Goal: Task Accomplishment & Management: Complete application form

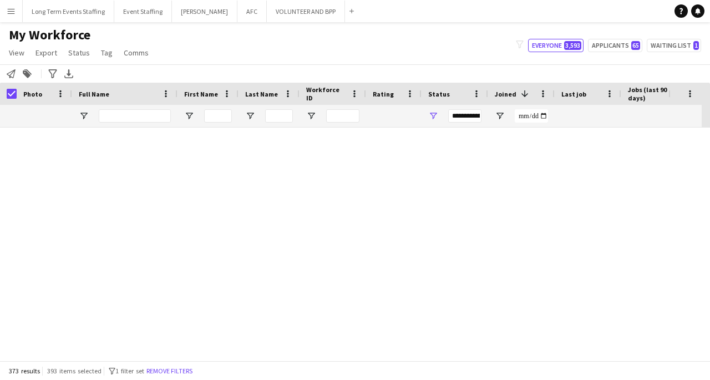
scroll to position [10894, 0]
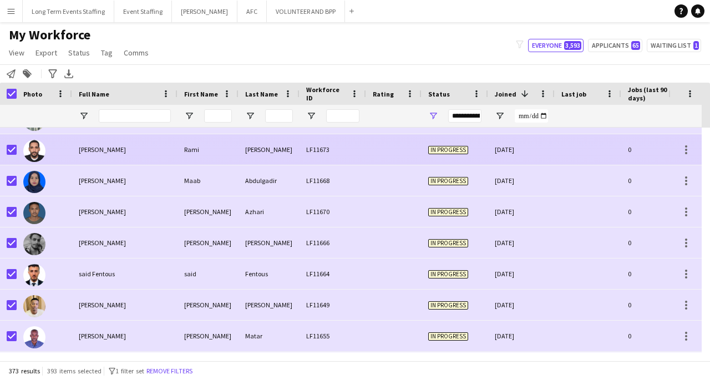
click at [215, 147] on div "Rami" at bounding box center [207, 149] width 61 height 31
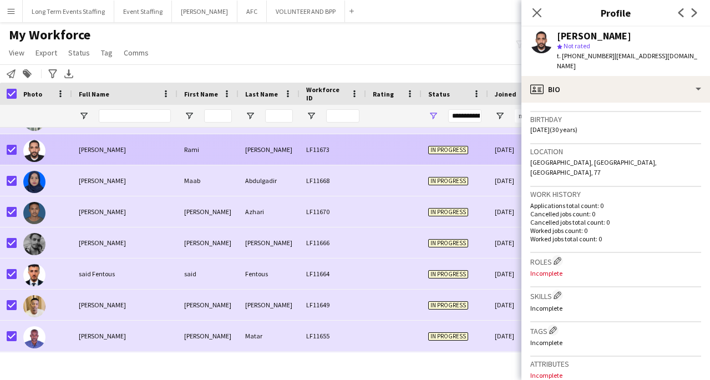
scroll to position [450, 0]
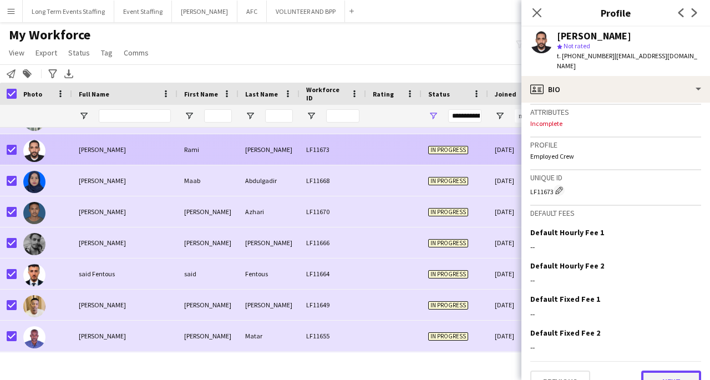
click at [671, 370] on button "Next" at bounding box center [671, 381] width 60 height 22
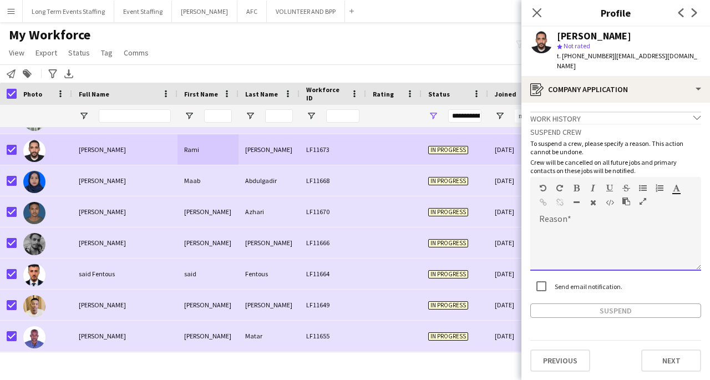
click at [588, 228] on div at bounding box center [615, 248] width 171 height 44
click at [542, 275] on div "Suspend crew To suspend a crew, please specify a reason. This action cannot be …" at bounding box center [615, 221] width 171 height 194
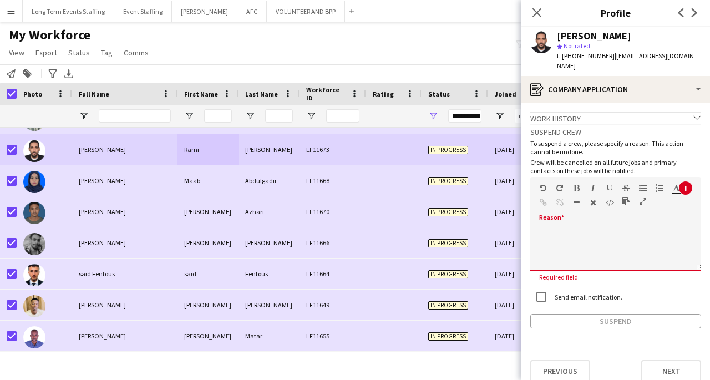
click at [546, 237] on div at bounding box center [615, 248] width 171 height 44
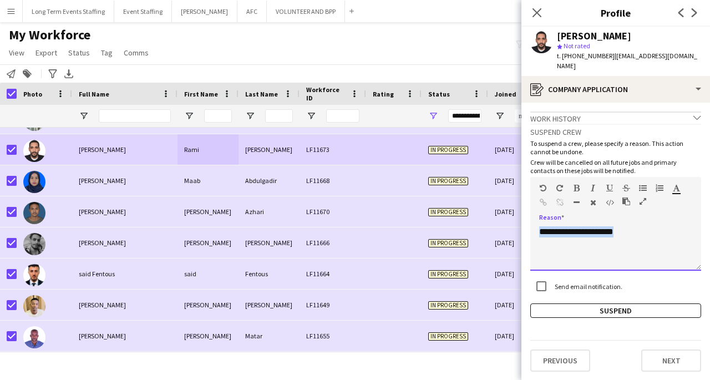
copy div "**********"
click at [599, 304] on button "Suspend" at bounding box center [615, 310] width 171 height 14
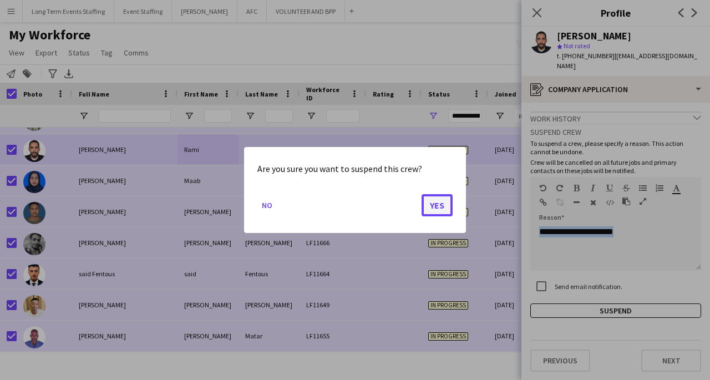
click at [438, 209] on button "Yes" at bounding box center [436, 205] width 31 height 22
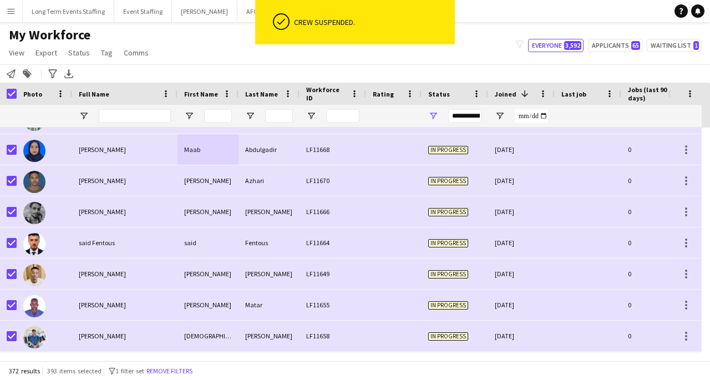
click at [153, 153] on div "[PERSON_NAME]" at bounding box center [124, 149] width 105 height 31
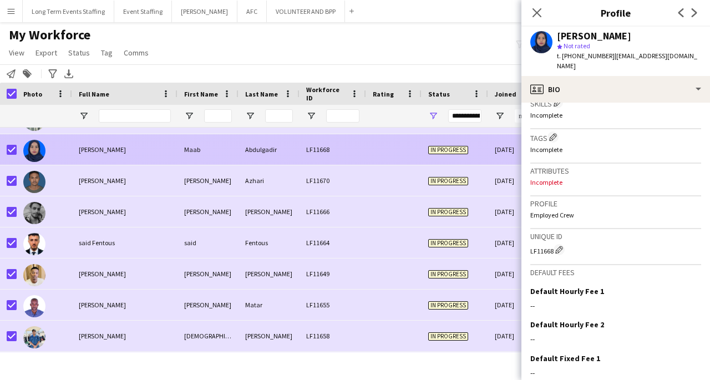
scroll to position [460, 0]
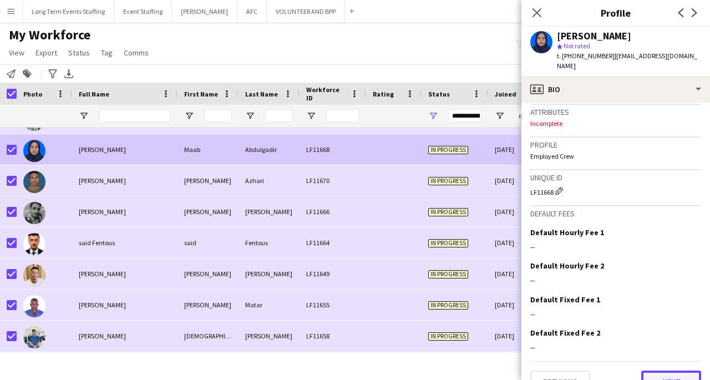
click at [679, 370] on button "Next" at bounding box center [671, 381] width 60 height 22
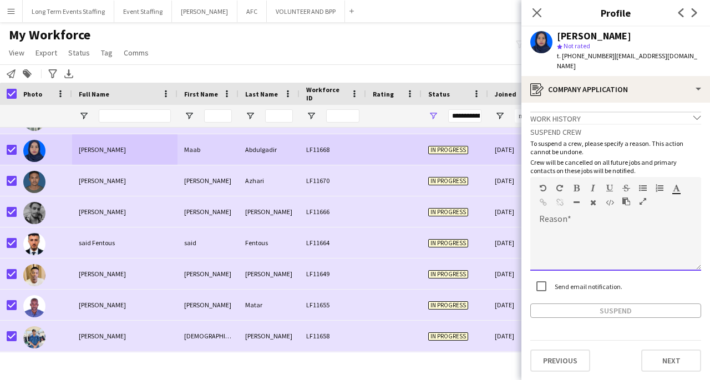
click at [577, 247] on div at bounding box center [615, 248] width 171 height 44
paste div
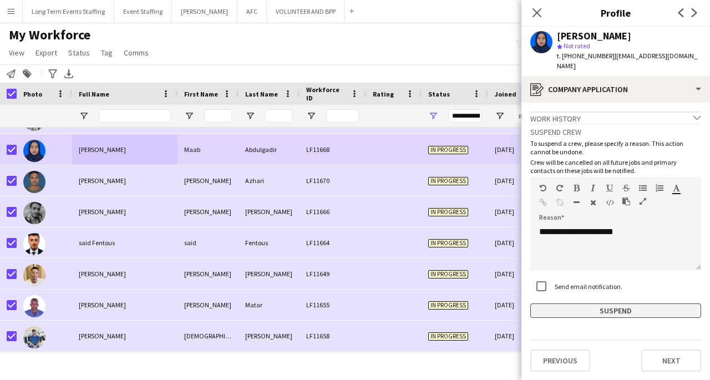
click at [599, 314] on button "Suspend" at bounding box center [615, 310] width 171 height 14
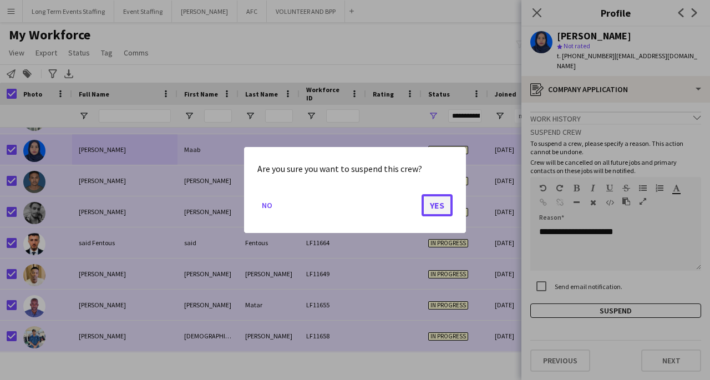
click at [436, 205] on button "Yes" at bounding box center [436, 205] width 31 height 22
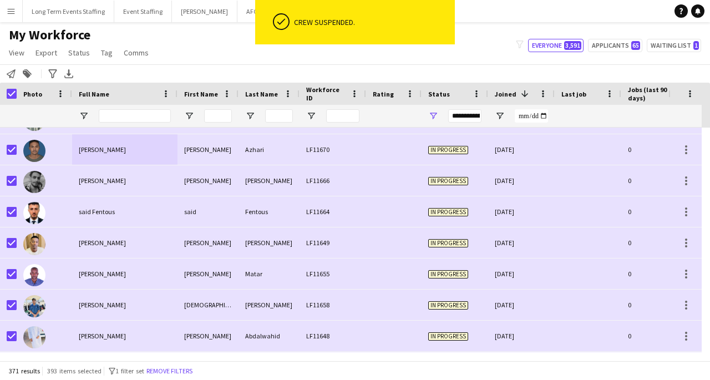
click at [338, 153] on div "LF11670" at bounding box center [332, 149] width 67 height 31
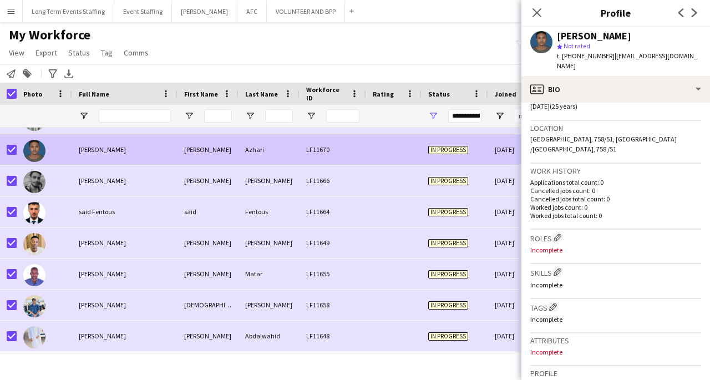
scroll to position [450, 0]
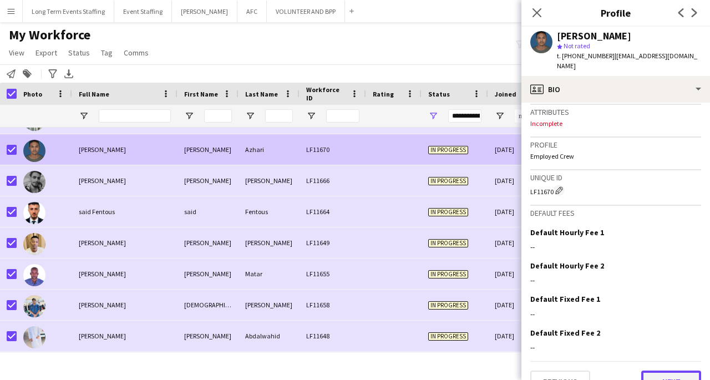
click at [679, 370] on button "Next" at bounding box center [671, 381] width 60 height 22
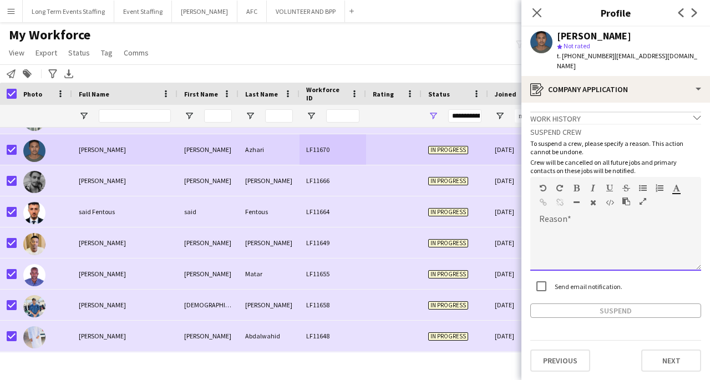
click at [583, 229] on div at bounding box center [615, 248] width 171 height 44
paste div
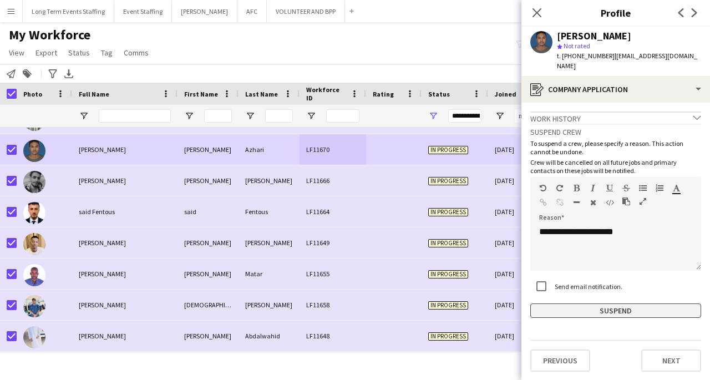
click at [608, 303] on button "Suspend" at bounding box center [615, 310] width 171 height 14
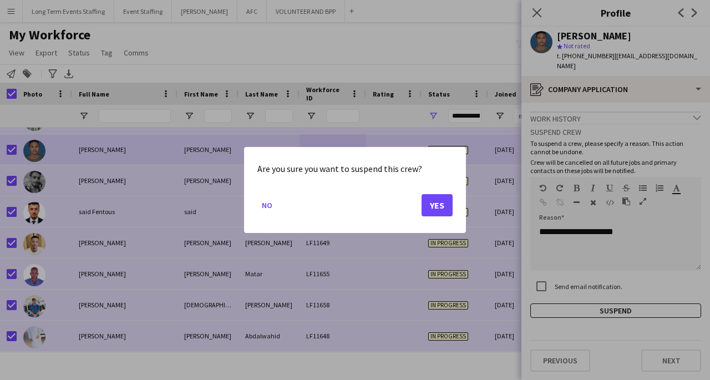
click at [441, 210] on button "Yes" at bounding box center [436, 205] width 31 height 22
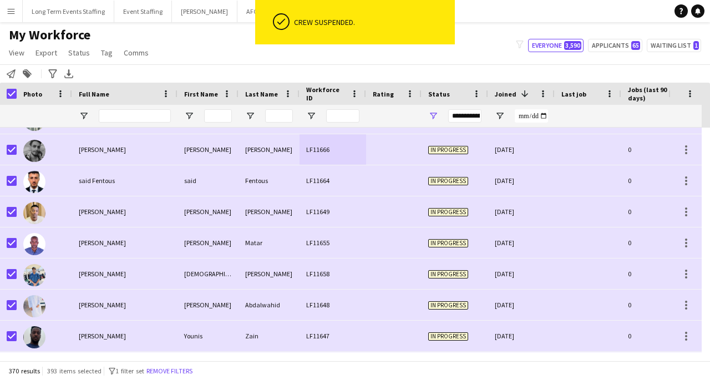
click at [338, 158] on div "LF11666" at bounding box center [332, 149] width 67 height 31
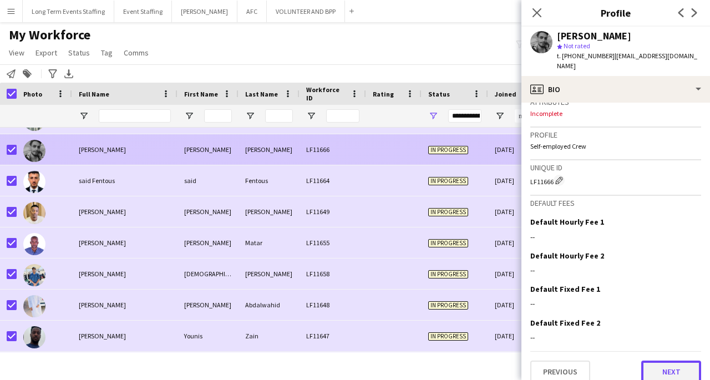
click at [677, 360] on button "Next" at bounding box center [671, 371] width 60 height 22
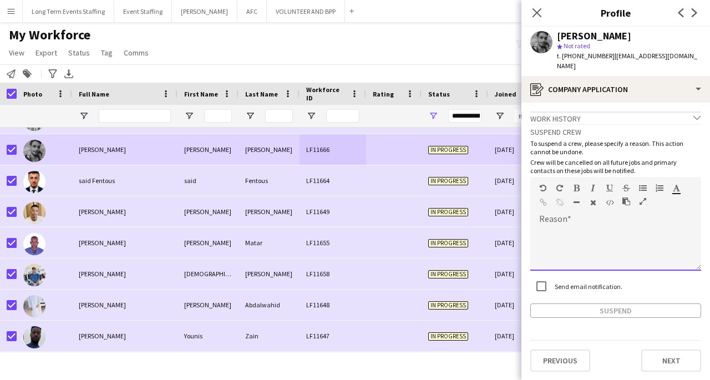
click at [583, 230] on div at bounding box center [615, 248] width 171 height 44
paste div
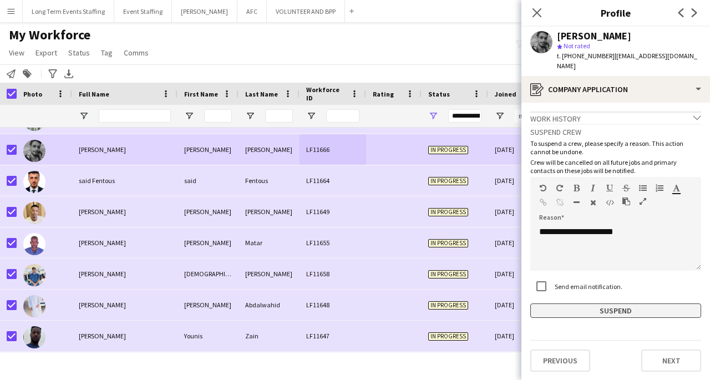
click at [604, 303] on button "Suspend" at bounding box center [615, 310] width 171 height 14
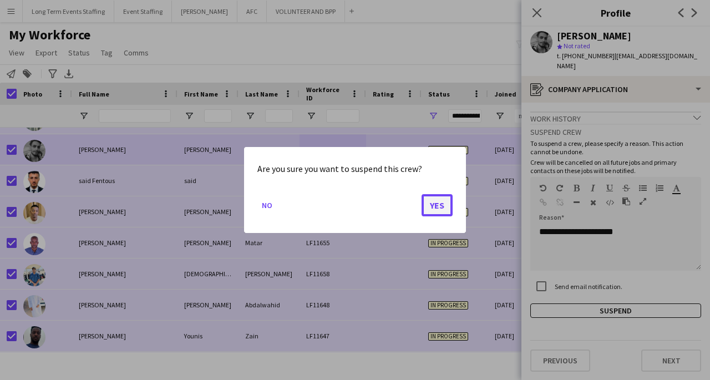
click at [437, 206] on button "Yes" at bounding box center [436, 205] width 31 height 22
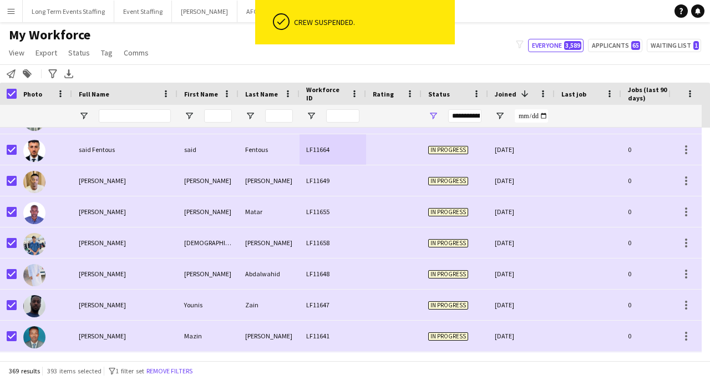
click at [448, 155] on div "In progress" at bounding box center [454, 149] width 67 height 31
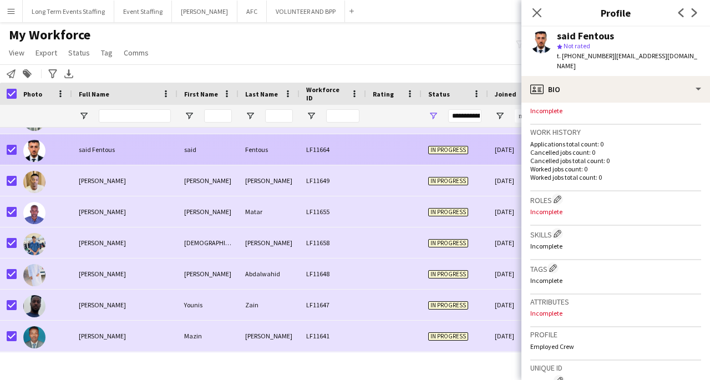
scroll to position [451, 0]
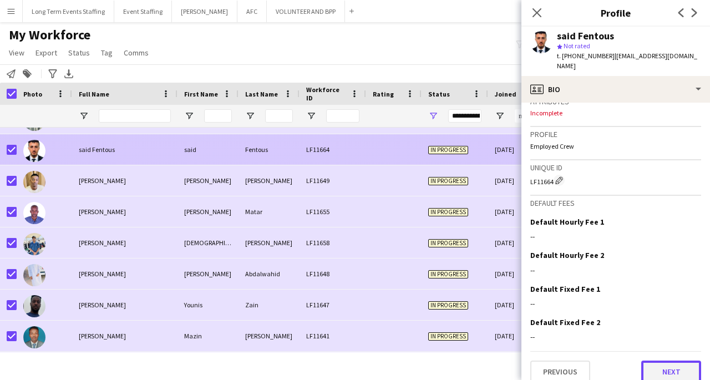
click at [679, 364] on button "Next" at bounding box center [671, 371] width 60 height 22
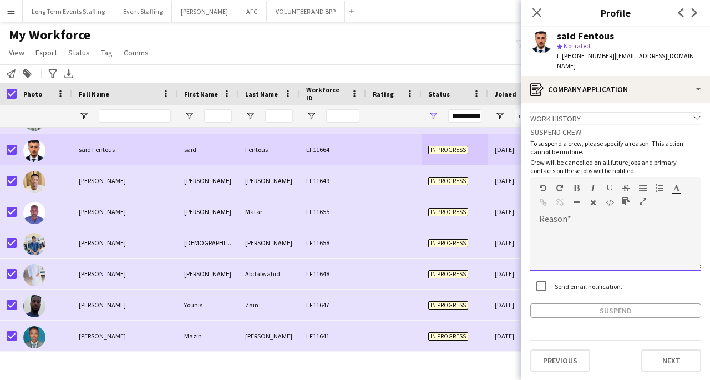
click at [578, 226] on div at bounding box center [615, 248] width 171 height 44
paste div
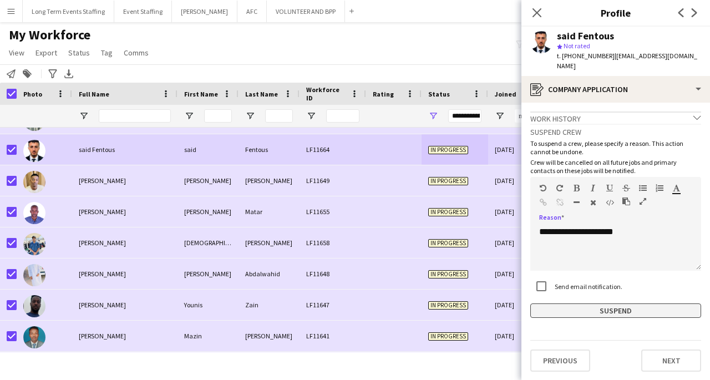
click at [649, 303] on button "Suspend" at bounding box center [615, 310] width 171 height 14
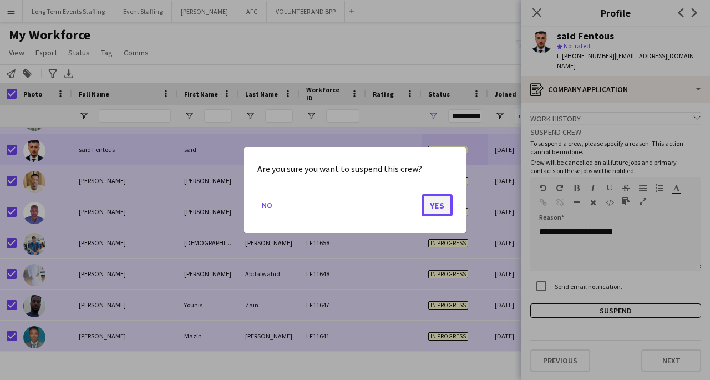
click at [429, 214] on button "Yes" at bounding box center [436, 205] width 31 height 22
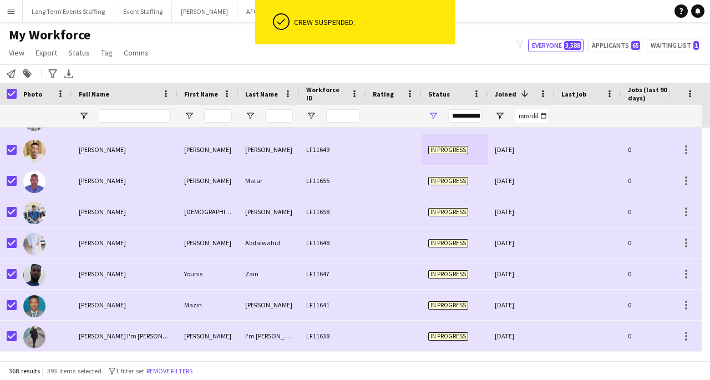
click at [217, 151] on div "[PERSON_NAME]" at bounding box center [207, 149] width 61 height 31
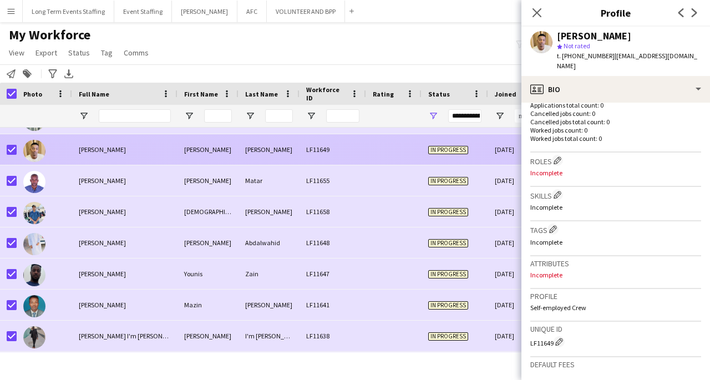
scroll to position [450, 0]
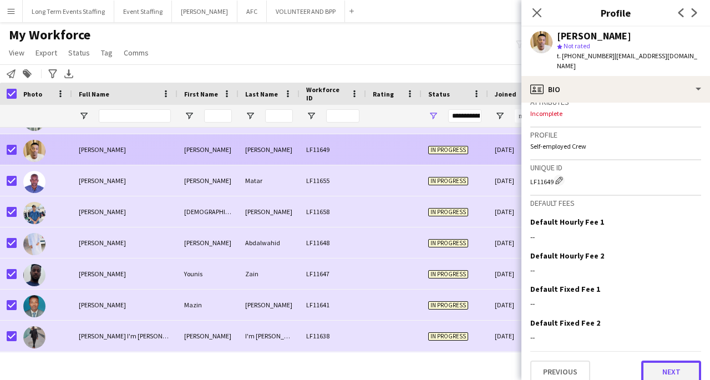
click at [666, 365] on button "Next" at bounding box center [671, 371] width 60 height 22
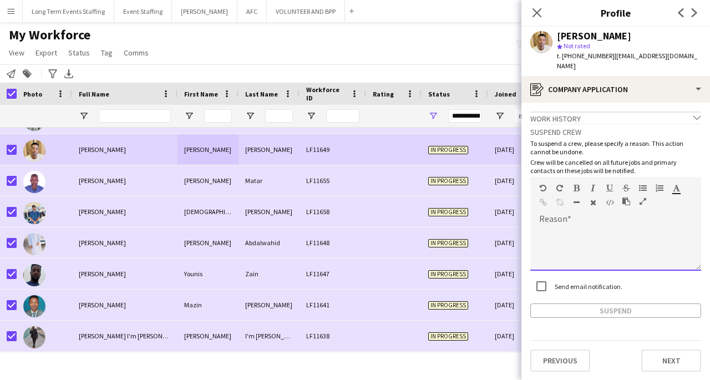
click at [581, 232] on div at bounding box center [615, 248] width 171 height 44
paste div
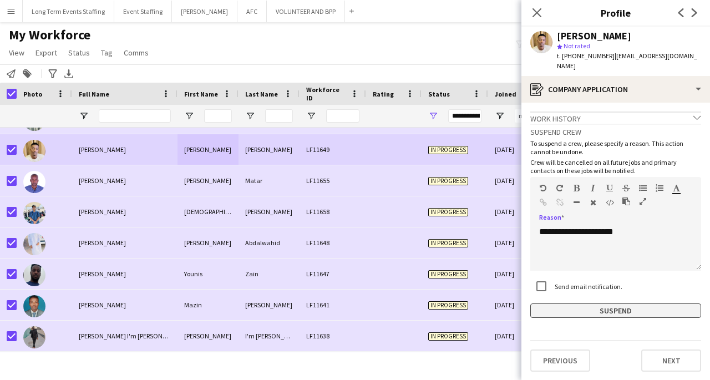
click at [631, 303] on button "Suspend" at bounding box center [615, 310] width 171 height 14
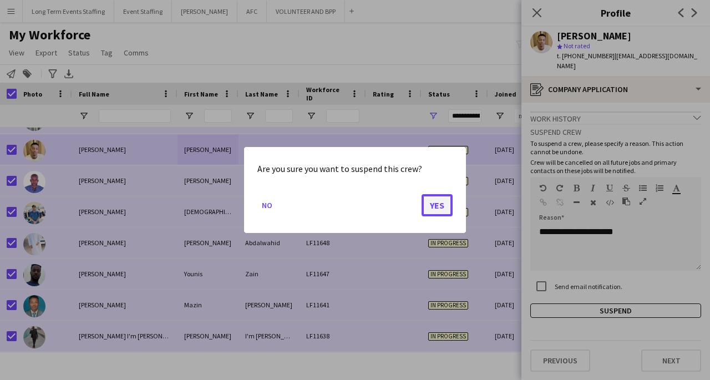
click at [444, 204] on button "Yes" at bounding box center [436, 205] width 31 height 22
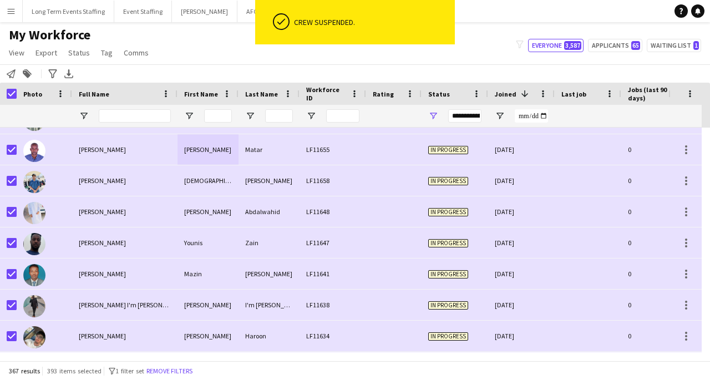
click at [268, 144] on div "Matar" at bounding box center [268, 149] width 61 height 31
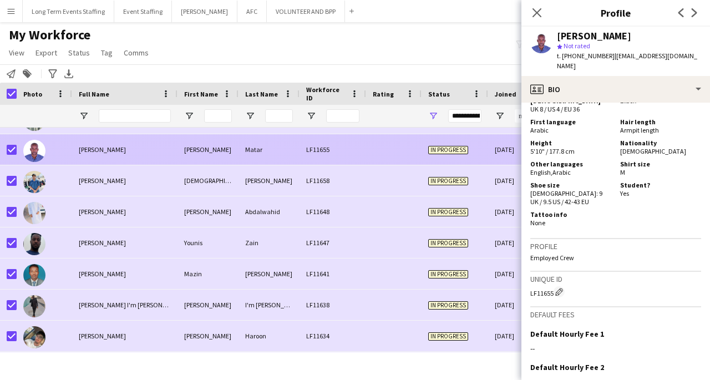
scroll to position [654, 0]
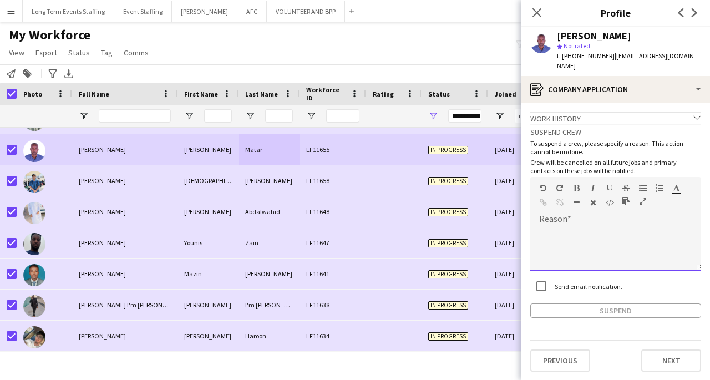
click at [602, 231] on div at bounding box center [615, 248] width 171 height 44
paste div
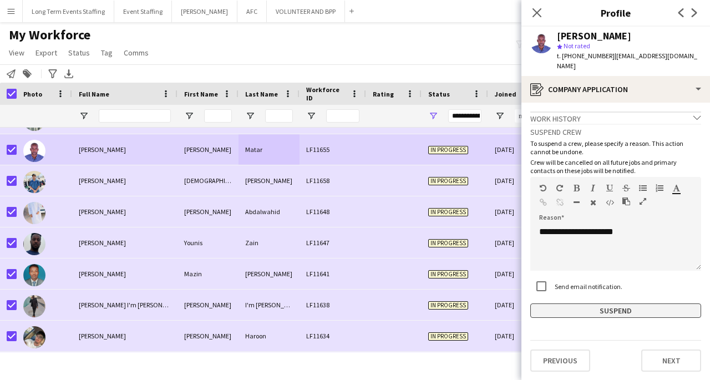
click at [628, 304] on button "Suspend" at bounding box center [615, 310] width 171 height 14
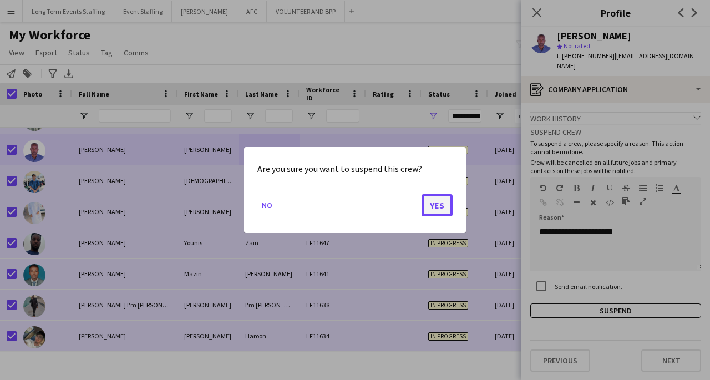
click at [439, 206] on button "Yes" at bounding box center [436, 205] width 31 height 22
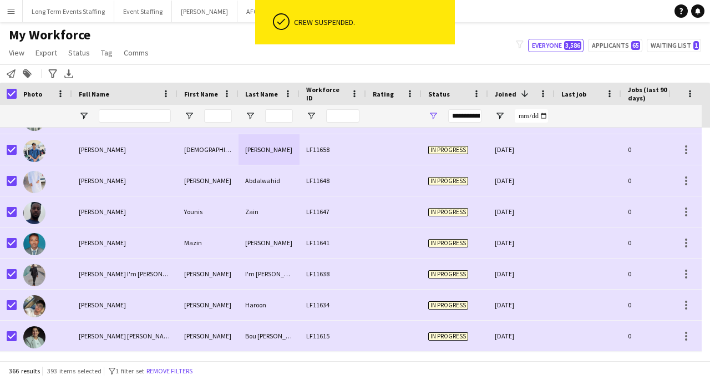
click at [320, 146] on div "LF11658" at bounding box center [332, 149] width 67 height 31
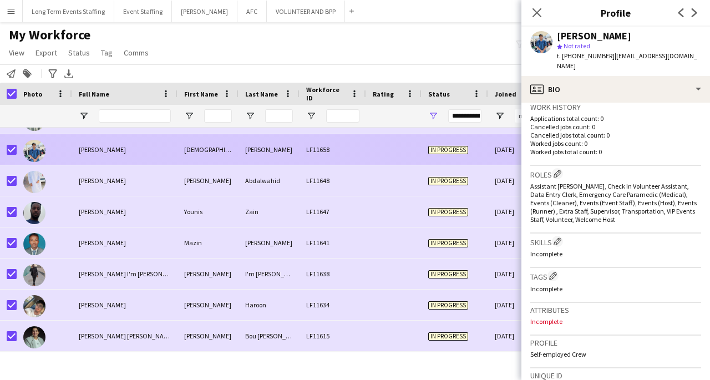
scroll to position [493, 0]
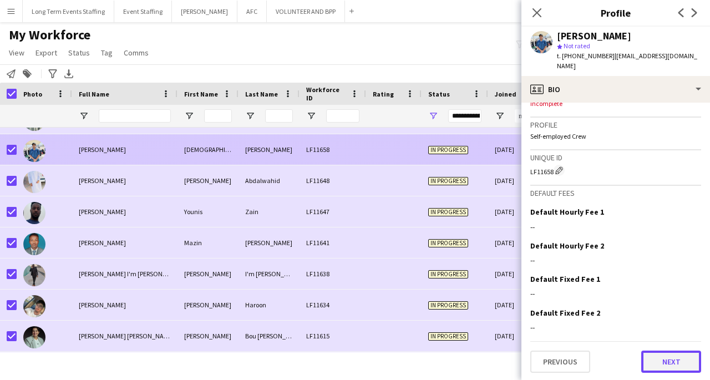
click at [668, 363] on button "Next" at bounding box center [671, 361] width 60 height 22
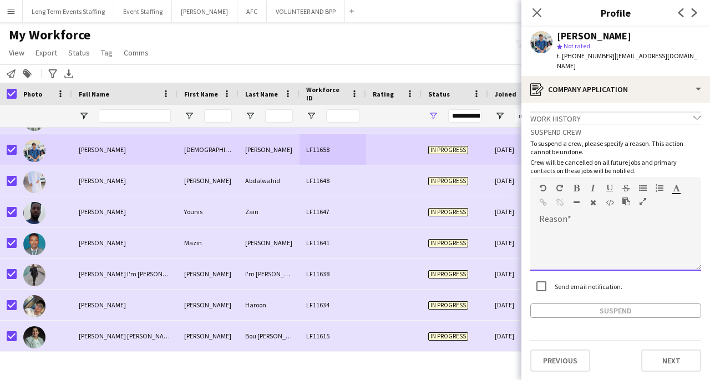
click at [577, 230] on div at bounding box center [615, 248] width 171 height 44
paste div
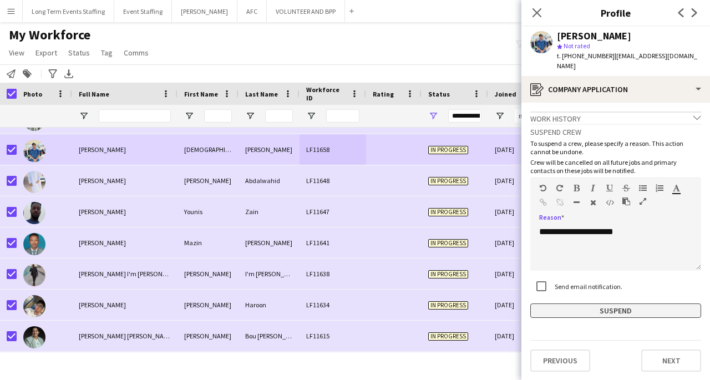
click at [636, 308] on button "Suspend" at bounding box center [615, 310] width 171 height 14
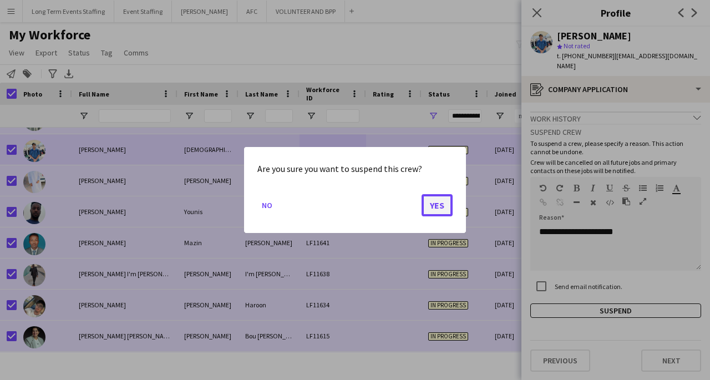
click at [438, 207] on button "Yes" at bounding box center [436, 205] width 31 height 22
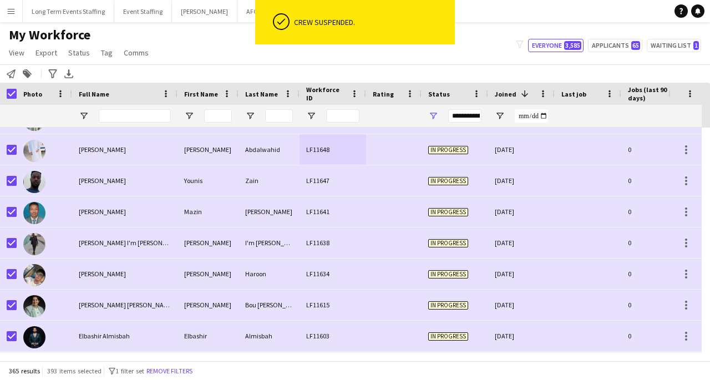
click at [566, 240] on div at bounding box center [588, 242] width 67 height 31
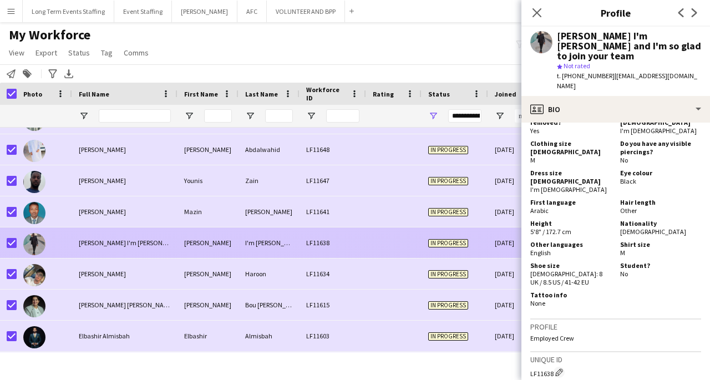
scroll to position [716, 0]
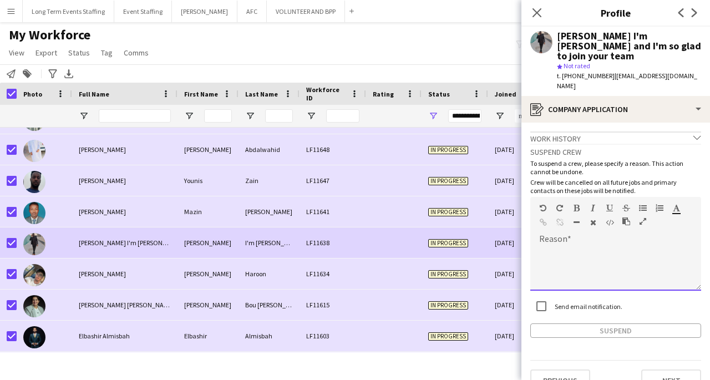
click at [586, 246] on div at bounding box center [615, 268] width 171 height 44
paste div
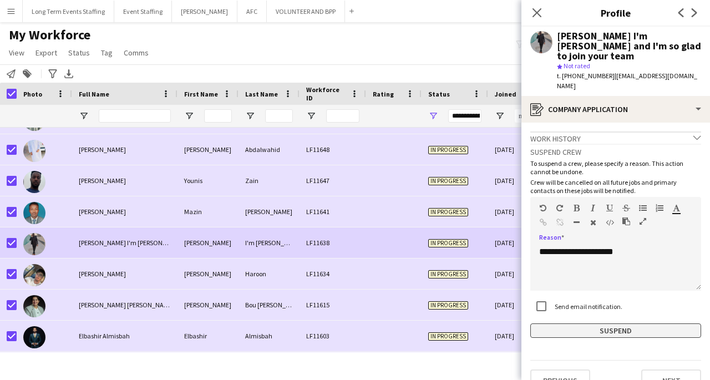
click at [651, 326] on button "Suspend" at bounding box center [615, 330] width 171 height 14
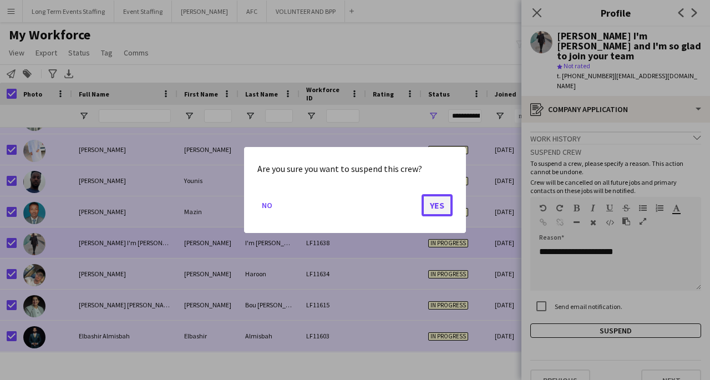
click at [435, 210] on button "Yes" at bounding box center [436, 205] width 31 height 22
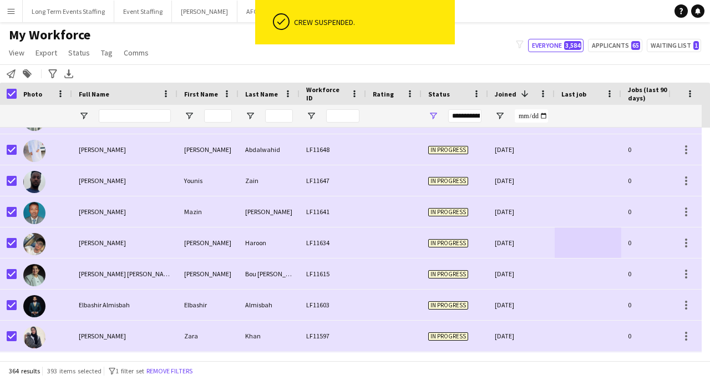
click at [499, 167] on div "[DATE]" at bounding box center [521, 180] width 67 height 31
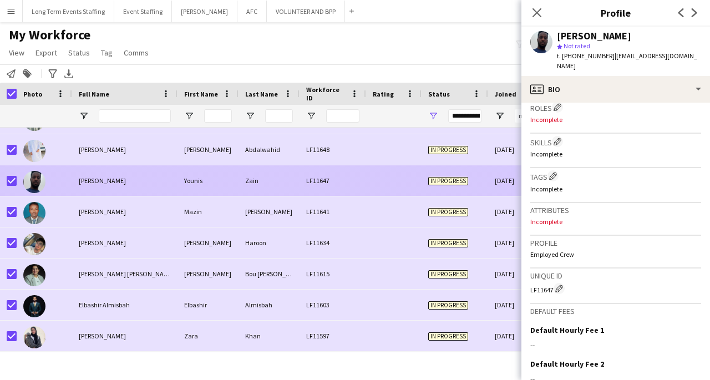
scroll to position [450, 0]
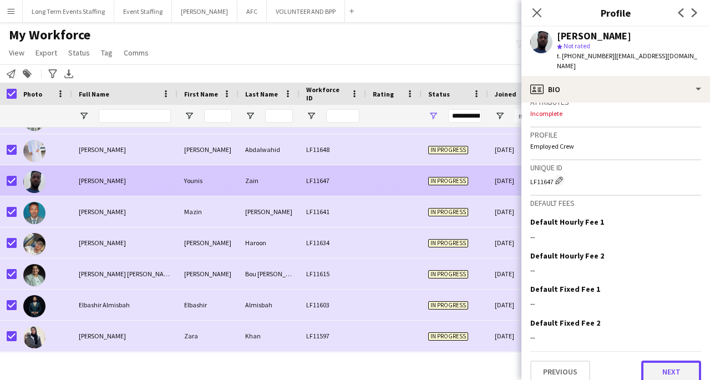
click at [674, 363] on button "Next" at bounding box center [671, 371] width 60 height 22
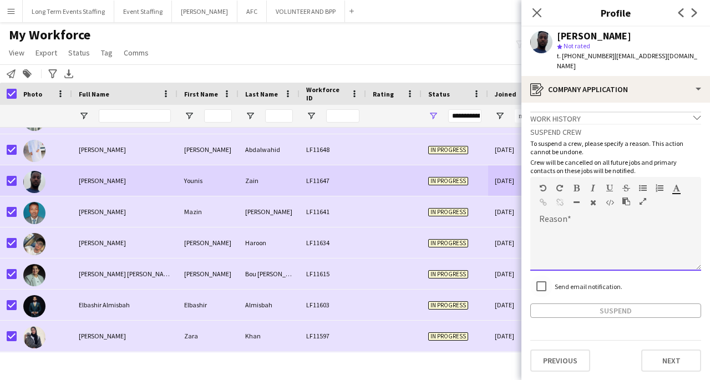
click at [594, 233] on div at bounding box center [615, 248] width 171 height 44
paste div
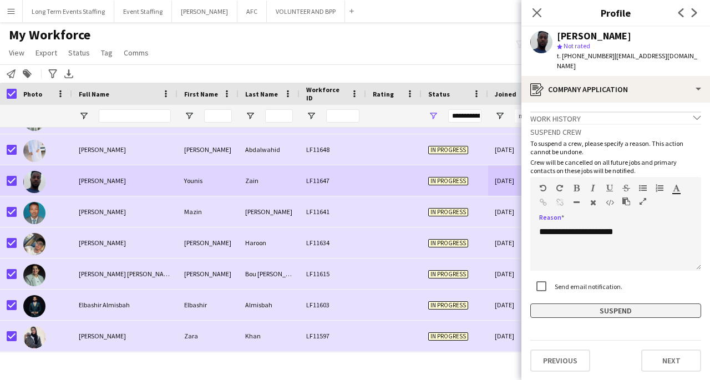
click at [661, 303] on button "Suspend" at bounding box center [615, 310] width 171 height 14
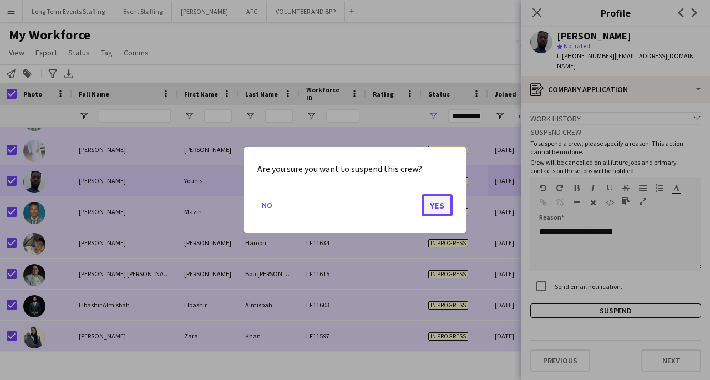
click at [438, 212] on button "Yes" at bounding box center [436, 205] width 31 height 22
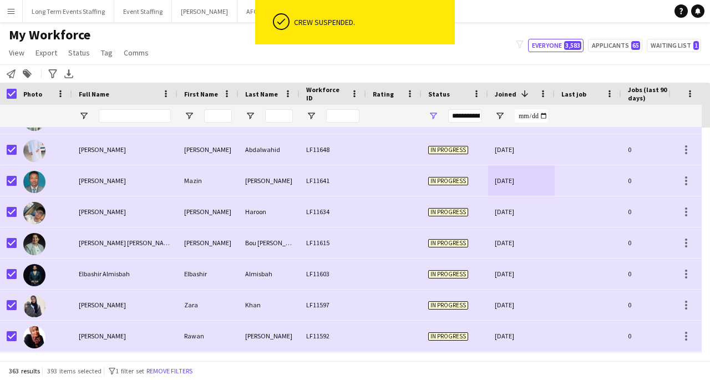
click at [300, 154] on div "LF11648" at bounding box center [332, 149] width 67 height 31
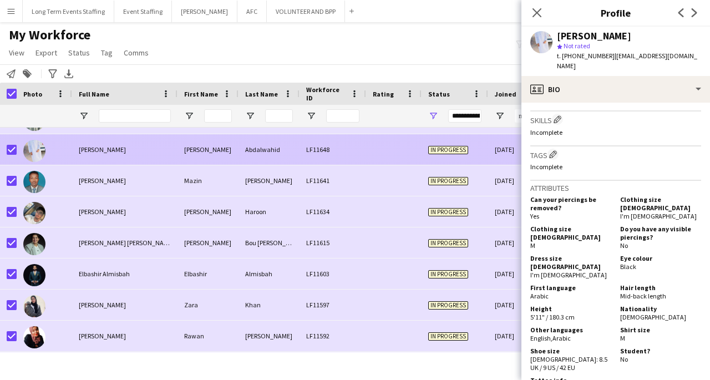
scroll to position [641, 0]
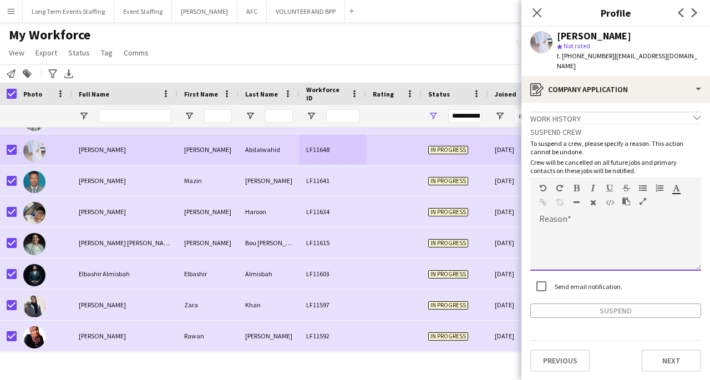
click at [590, 226] on div at bounding box center [615, 248] width 171 height 44
paste div
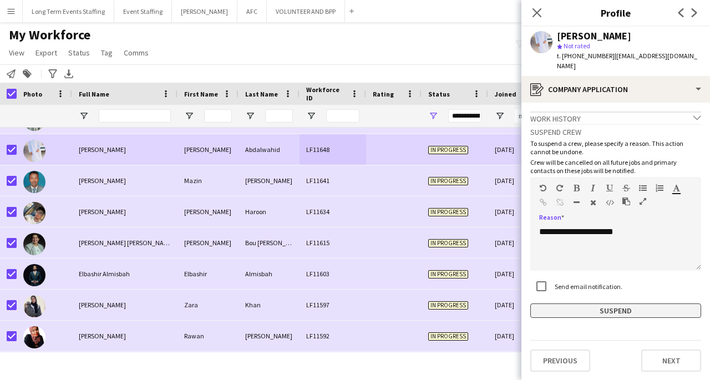
click at [653, 304] on button "Suspend" at bounding box center [615, 310] width 171 height 14
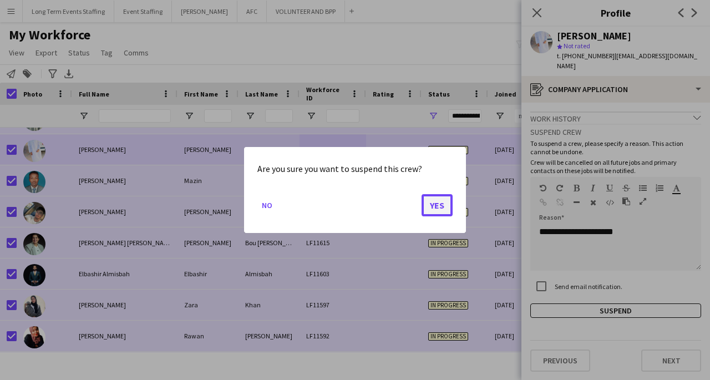
click at [446, 210] on button "Yes" at bounding box center [436, 205] width 31 height 22
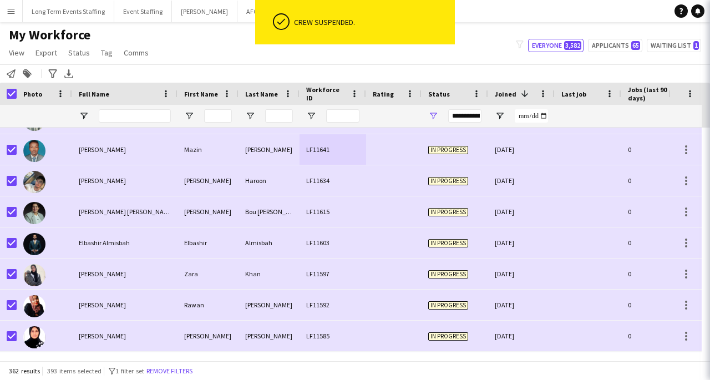
click at [419, 182] on div at bounding box center [393, 180] width 55 height 31
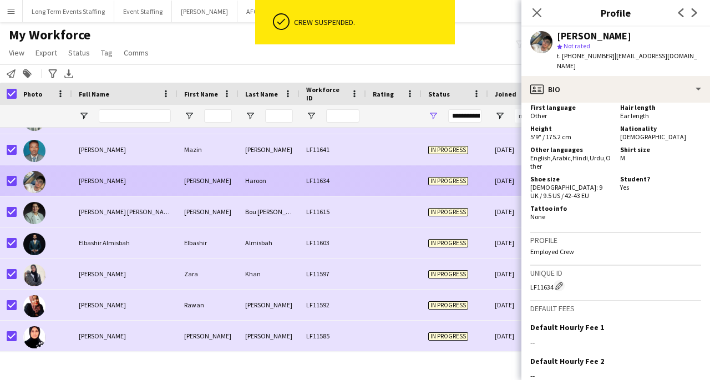
scroll to position [841, 0]
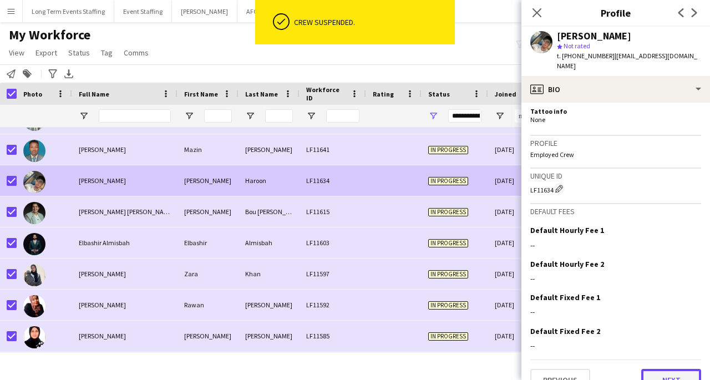
click at [670, 369] on button "Next" at bounding box center [671, 380] width 60 height 22
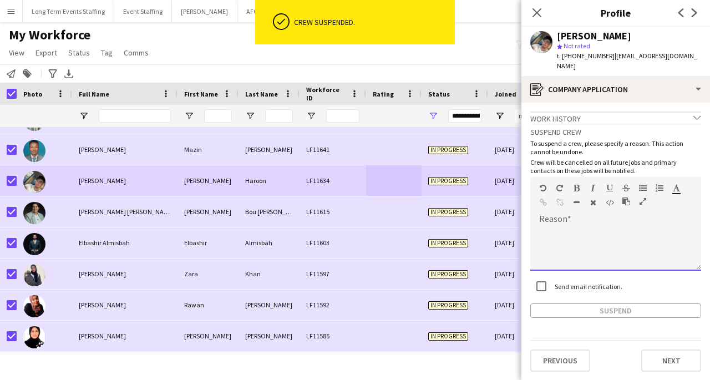
click at [575, 226] on div at bounding box center [615, 248] width 171 height 44
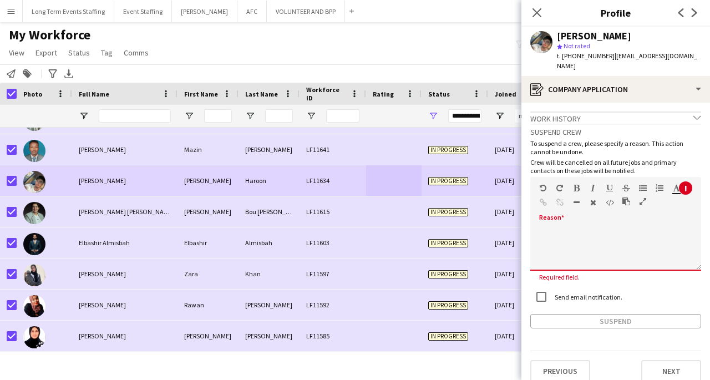
paste div
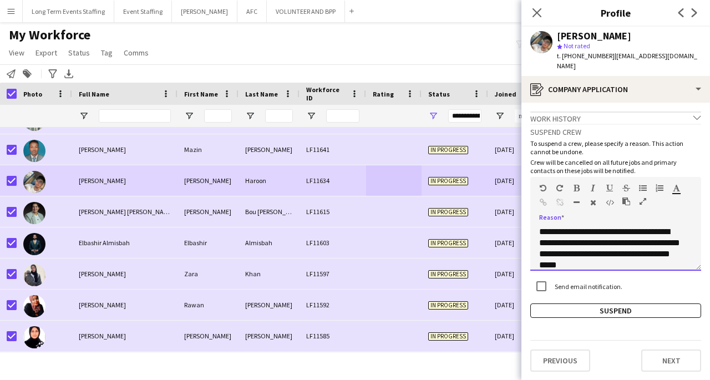
scroll to position [200, 0]
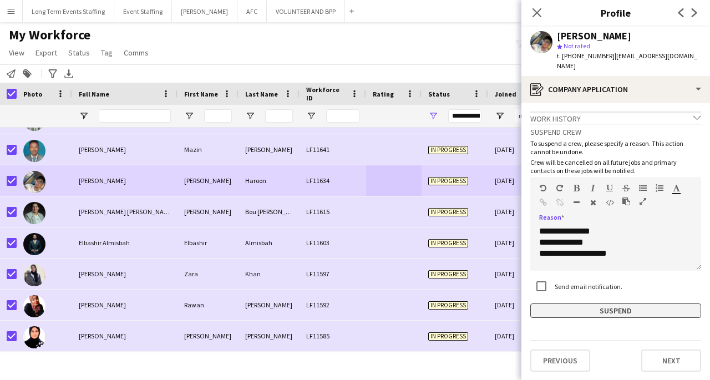
click at [583, 304] on button "Suspend" at bounding box center [615, 310] width 171 height 14
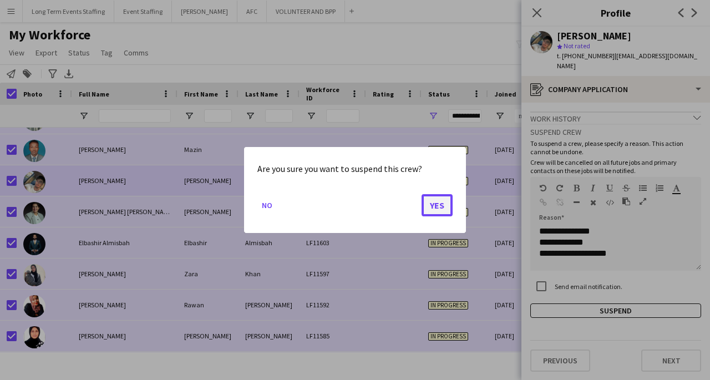
click at [435, 211] on button "Yes" at bounding box center [436, 205] width 31 height 22
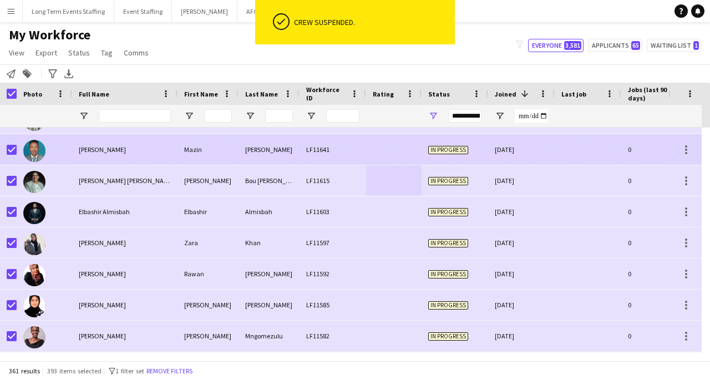
click at [141, 182] on div "[PERSON_NAME] [PERSON_NAME]" at bounding box center [124, 180] width 105 height 31
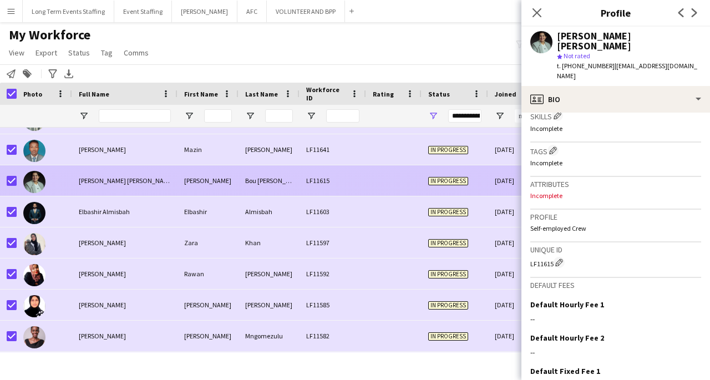
scroll to position [450, 0]
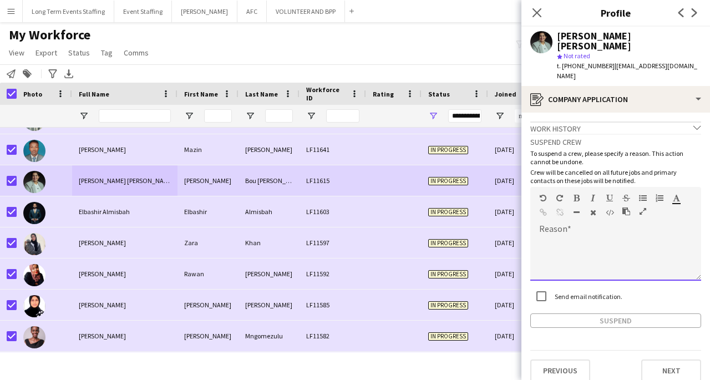
click at [599, 236] on div at bounding box center [615, 258] width 171 height 44
paste div
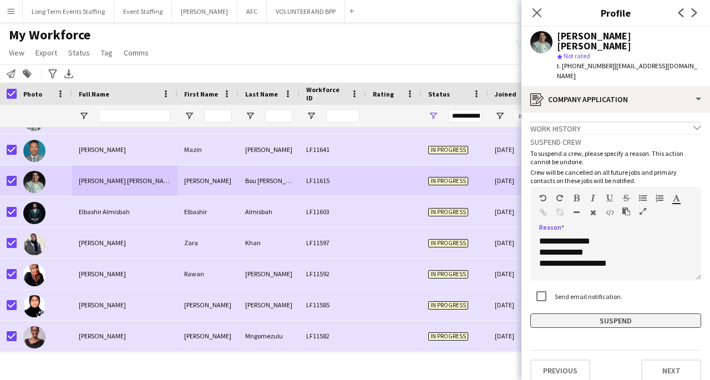
click at [608, 313] on button "Suspend" at bounding box center [615, 320] width 171 height 14
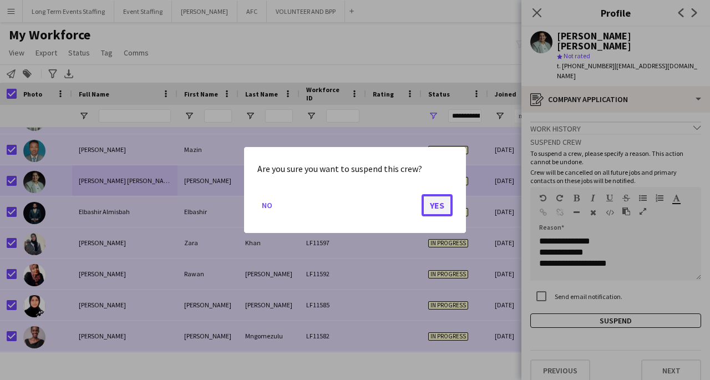
click at [439, 207] on button "Yes" at bounding box center [436, 205] width 31 height 22
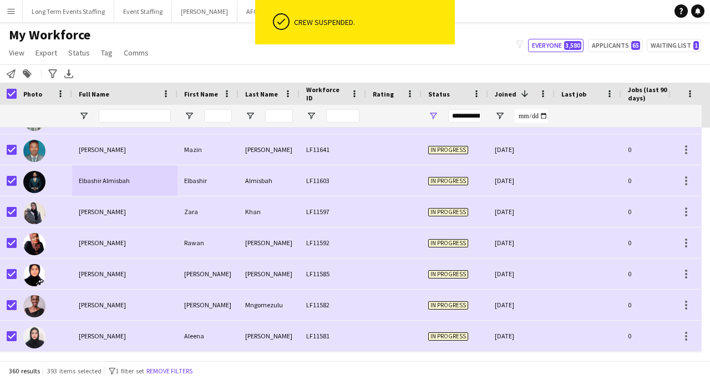
click at [135, 184] on div "Elbashir Almisbah" at bounding box center [124, 180] width 105 height 31
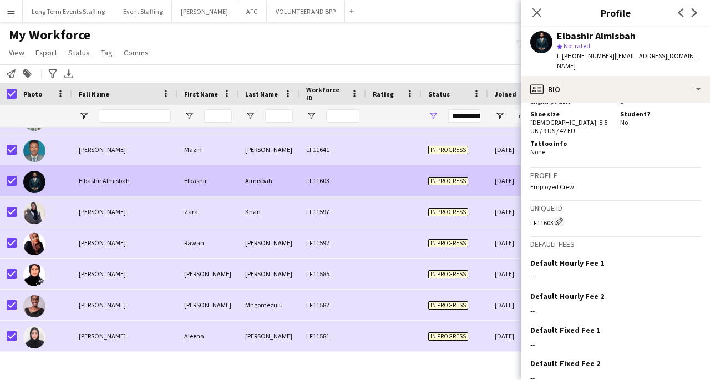
scroll to position [649, 0]
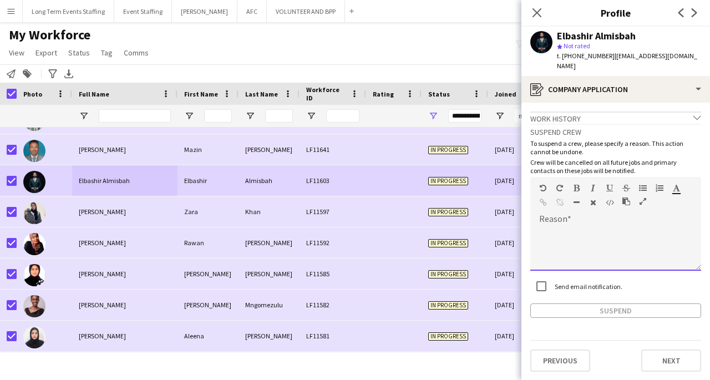
click at [625, 230] on div at bounding box center [615, 248] width 171 height 44
paste div
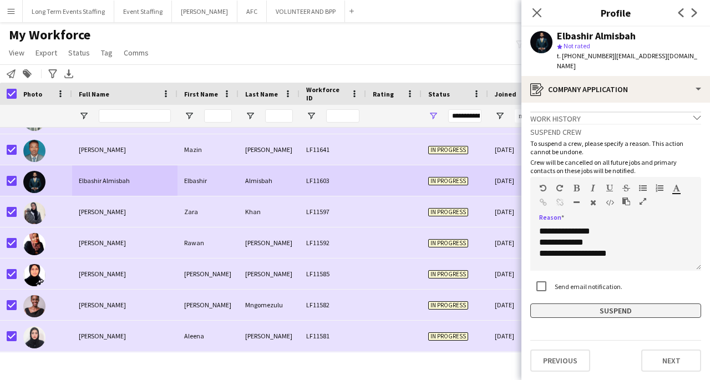
click at [644, 303] on button "Suspend" at bounding box center [615, 310] width 171 height 14
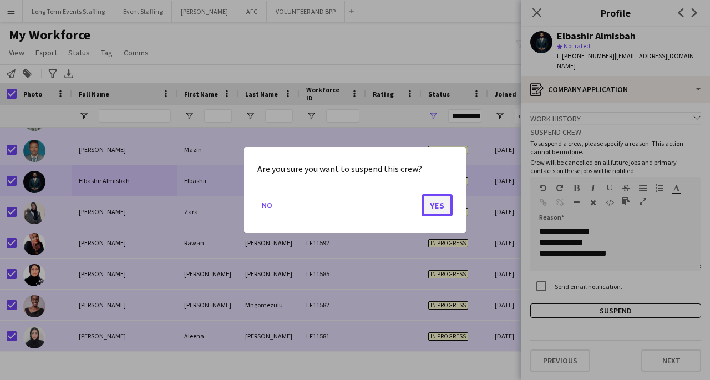
click at [435, 211] on button "Yes" at bounding box center [436, 205] width 31 height 22
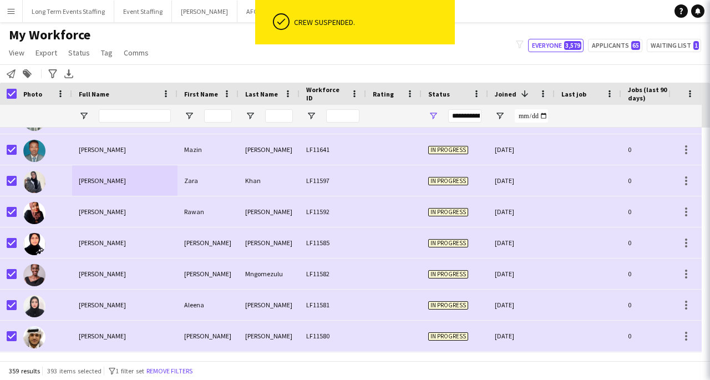
click at [134, 151] on div "[PERSON_NAME]" at bounding box center [124, 149] width 105 height 31
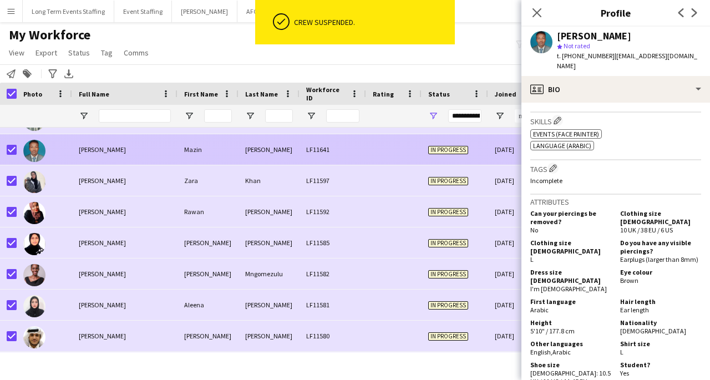
scroll to position [663, 0]
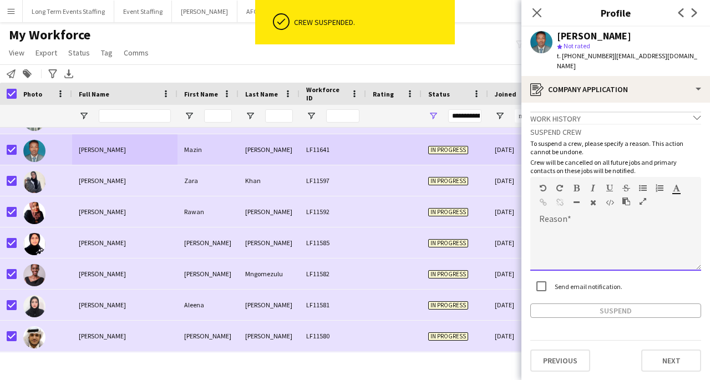
click at [587, 237] on div at bounding box center [615, 248] width 171 height 44
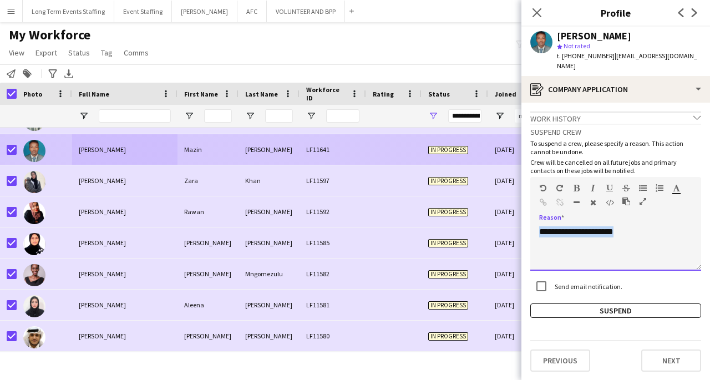
copy div "**********"
click at [614, 303] on button "Suspend" at bounding box center [615, 310] width 171 height 14
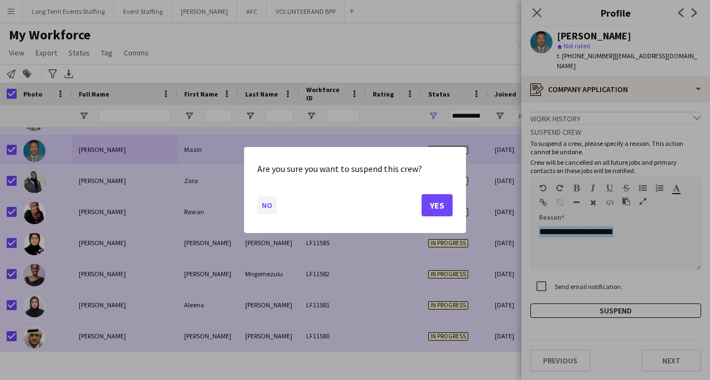
click at [265, 214] on button "No" at bounding box center [266, 205] width 19 height 18
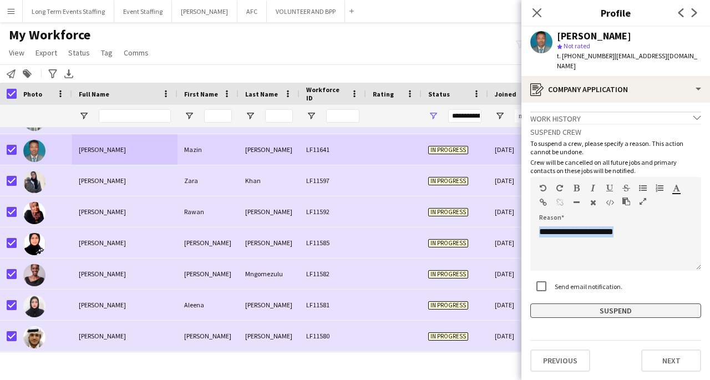
click at [620, 303] on button "Suspend" at bounding box center [615, 310] width 171 height 14
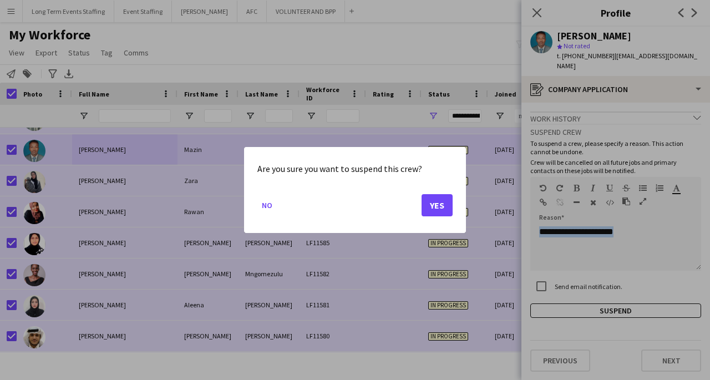
click at [439, 206] on button "Yes" at bounding box center [436, 205] width 31 height 22
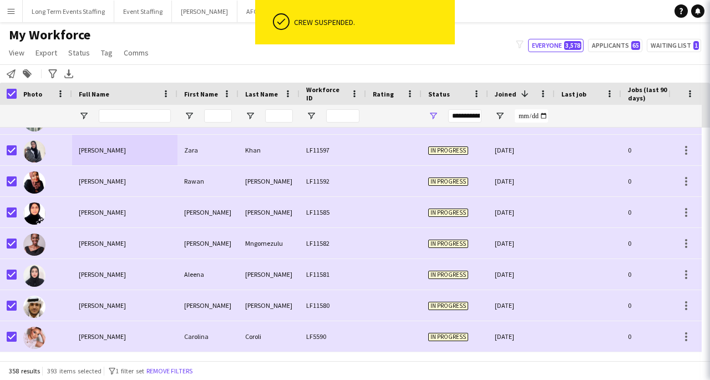
scroll to position [10893, 0]
click at [139, 150] on div "[PERSON_NAME]" at bounding box center [124, 150] width 105 height 31
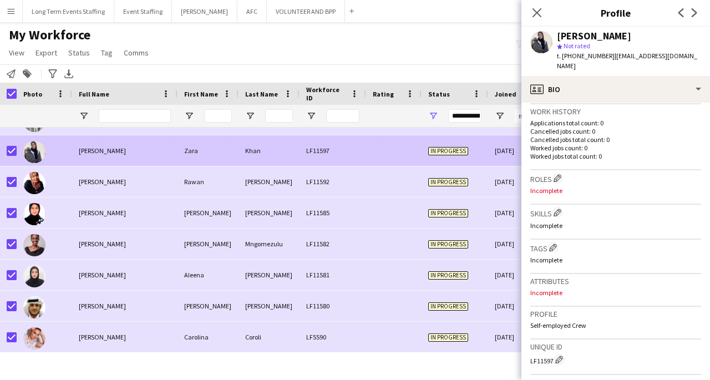
scroll to position [450, 0]
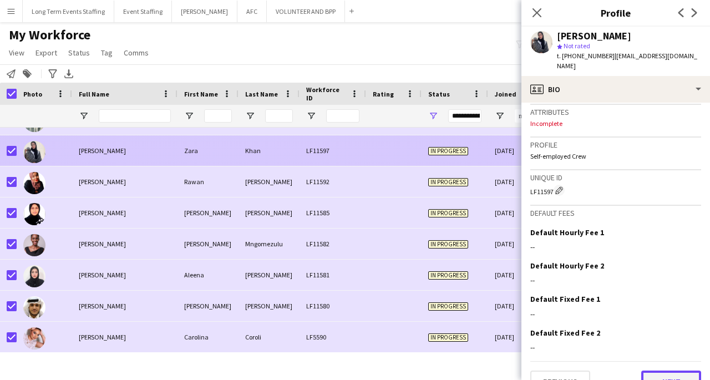
click at [665, 370] on button "Next" at bounding box center [671, 381] width 60 height 22
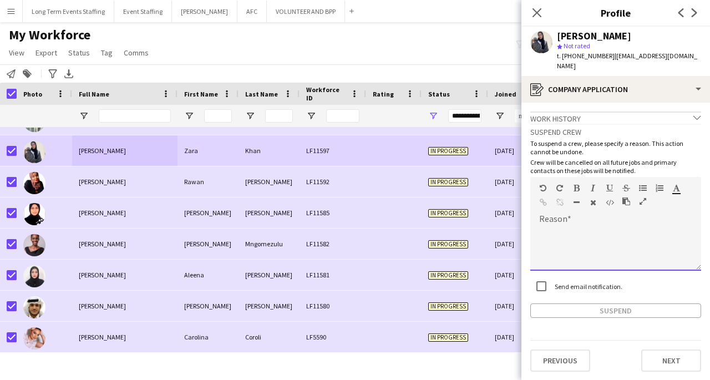
click at [612, 226] on div at bounding box center [615, 248] width 171 height 44
paste div
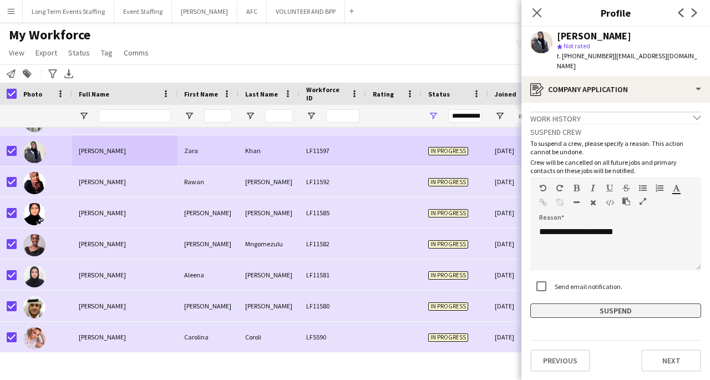
click at [617, 303] on button "Suspend" at bounding box center [615, 310] width 171 height 14
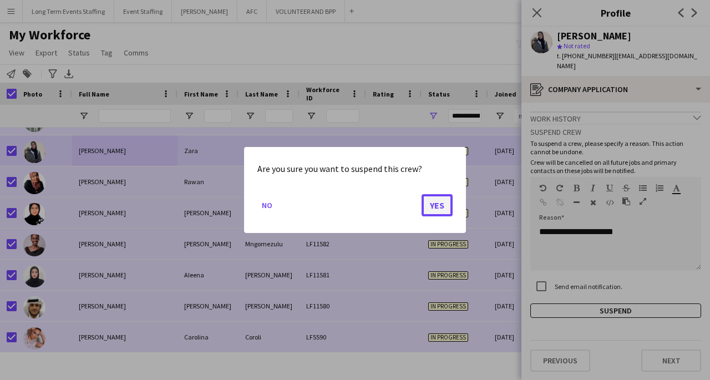
click at [438, 209] on button "Yes" at bounding box center [436, 205] width 31 height 22
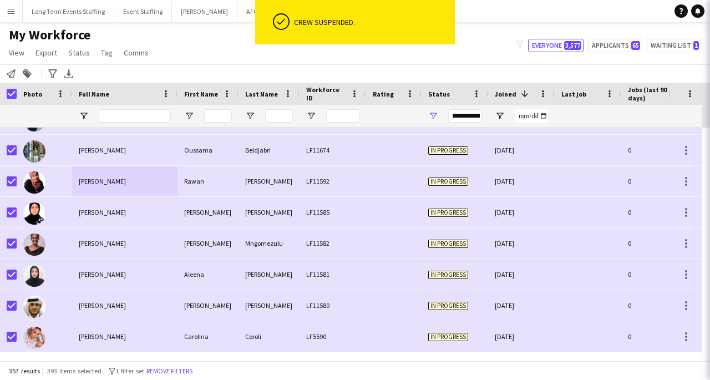
scroll to position [10862, 0]
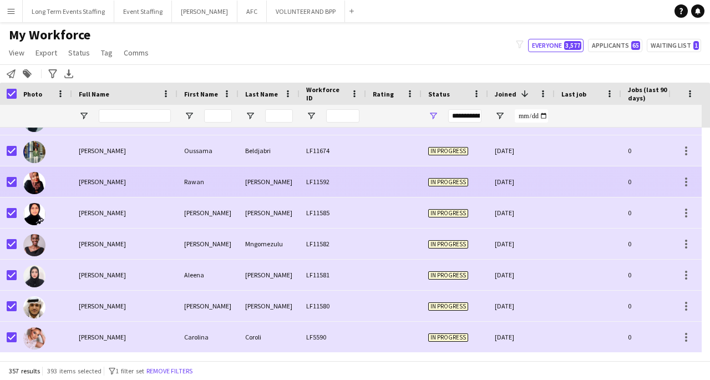
click at [110, 174] on div "[PERSON_NAME]" at bounding box center [124, 181] width 105 height 31
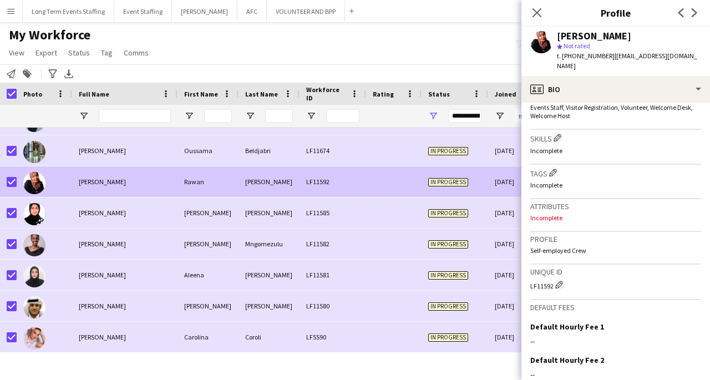
scroll to position [475, 0]
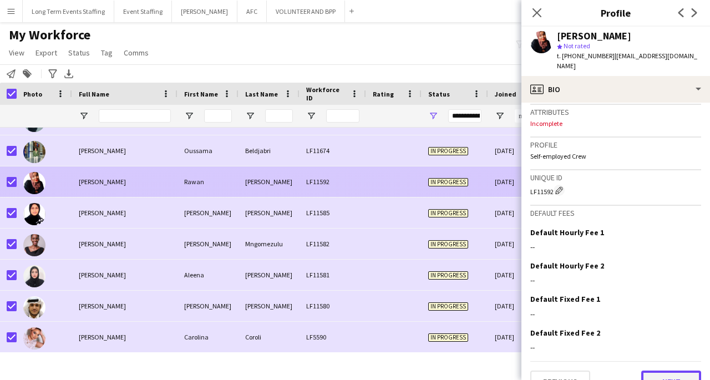
click at [673, 370] on button "Next" at bounding box center [671, 381] width 60 height 22
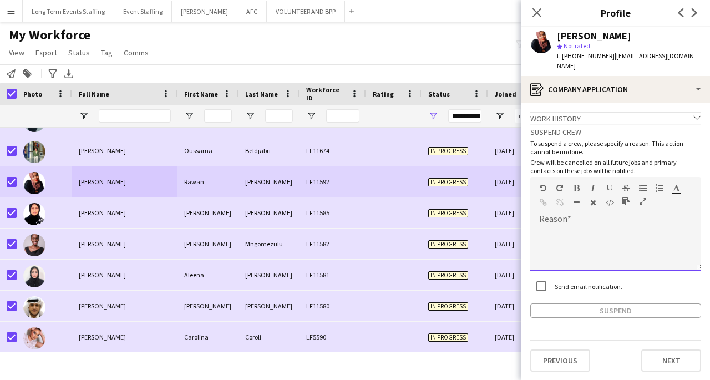
click at [601, 227] on div at bounding box center [615, 248] width 171 height 44
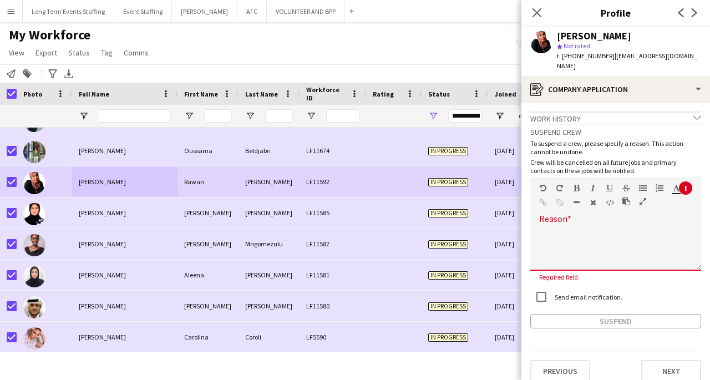
click at [592, 226] on div at bounding box center [615, 248] width 171 height 44
paste div
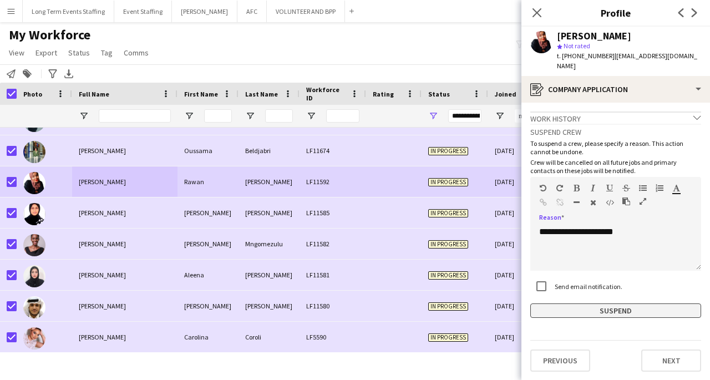
click at [646, 306] on button "Suspend" at bounding box center [615, 310] width 171 height 14
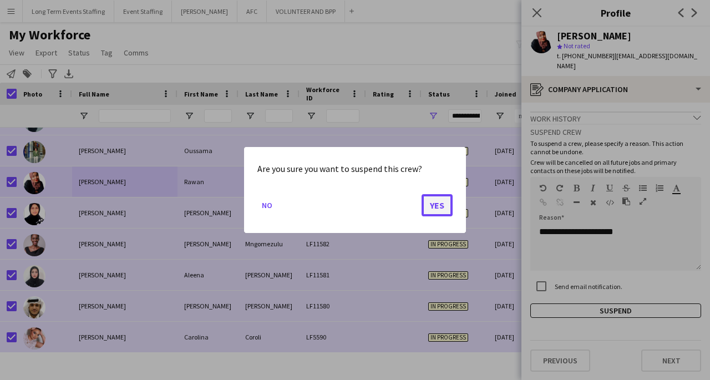
click at [449, 201] on button "Yes" at bounding box center [436, 205] width 31 height 22
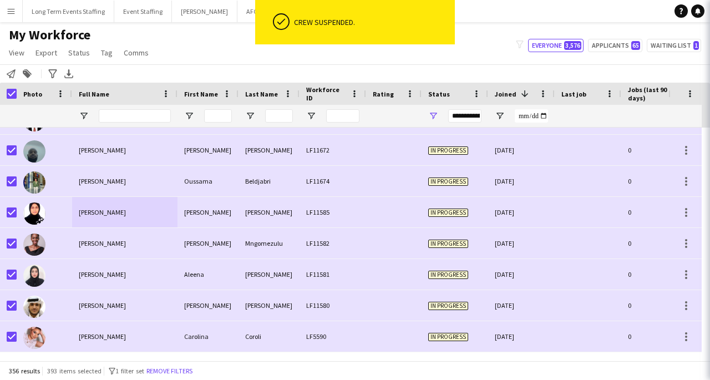
scroll to position [10831, 0]
click at [338, 184] on div "LF11674" at bounding box center [332, 181] width 67 height 31
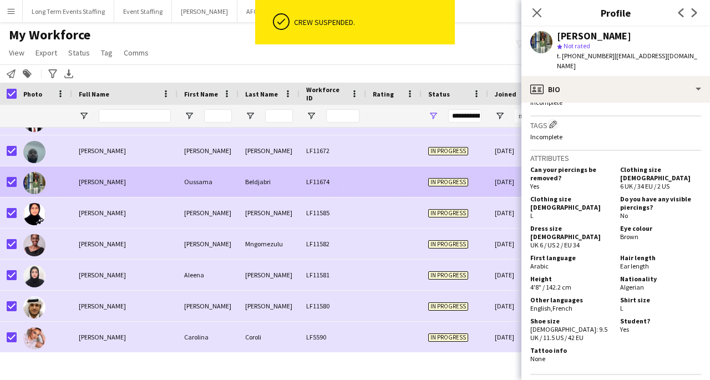
scroll to position [633, 0]
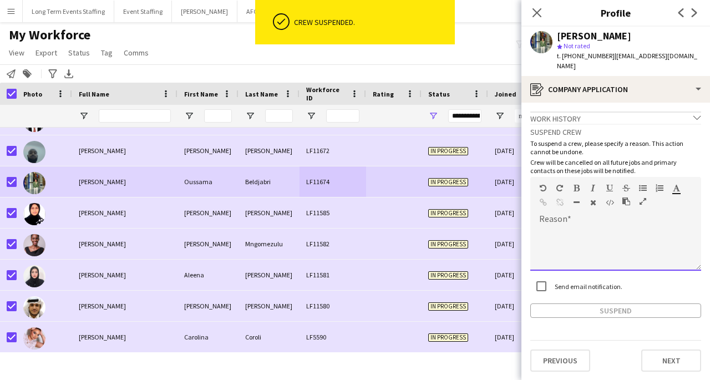
click at [597, 227] on div at bounding box center [615, 248] width 171 height 44
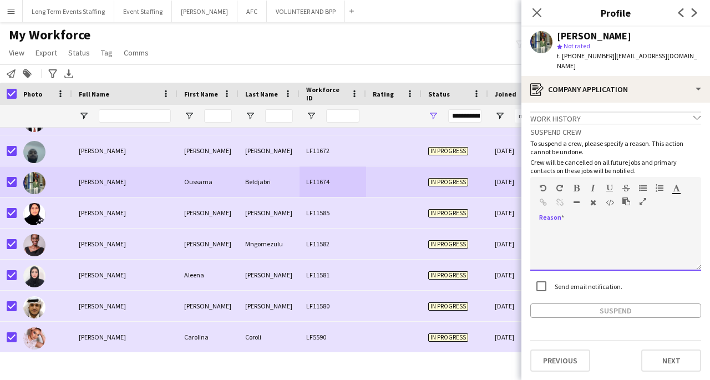
paste div
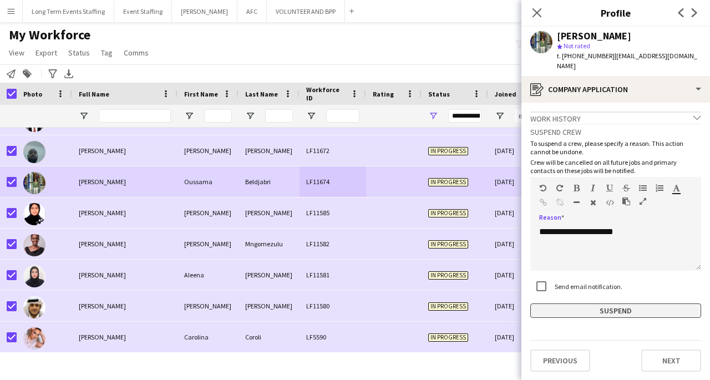
click at [647, 305] on button "Suspend" at bounding box center [615, 310] width 171 height 14
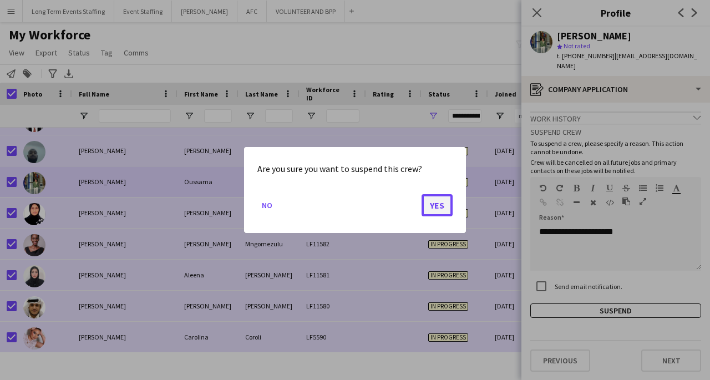
click at [439, 209] on button "Yes" at bounding box center [436, 205] width 31 height 22
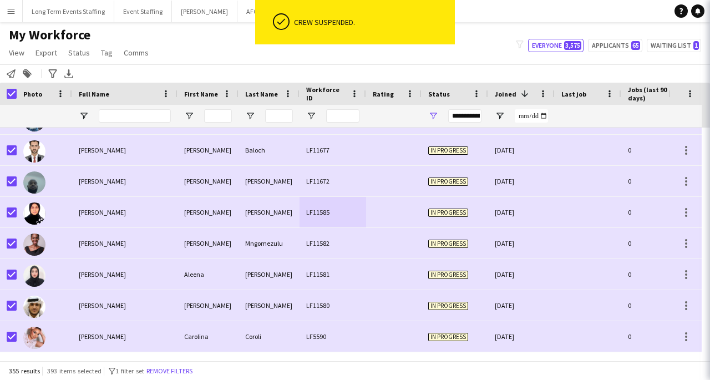
scroll to position [10800, 0]
click at [182, 182] on div "[PERSON_NAME]" at bounding box center [207, 181] width 61 height 31
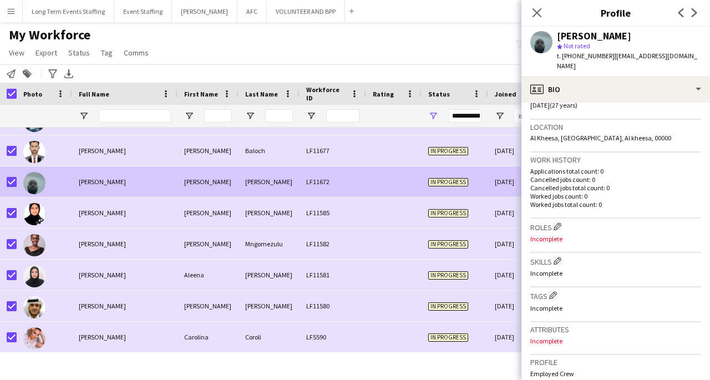
scroll to position [460, 0]
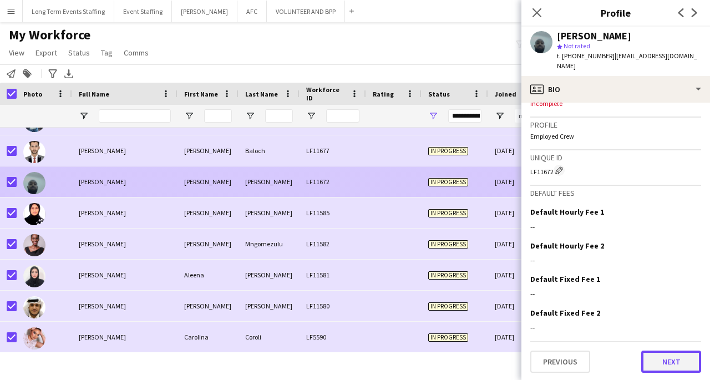
click at [667, 364] on button "Next" at bounding box center [671, 361] width 60 height 22
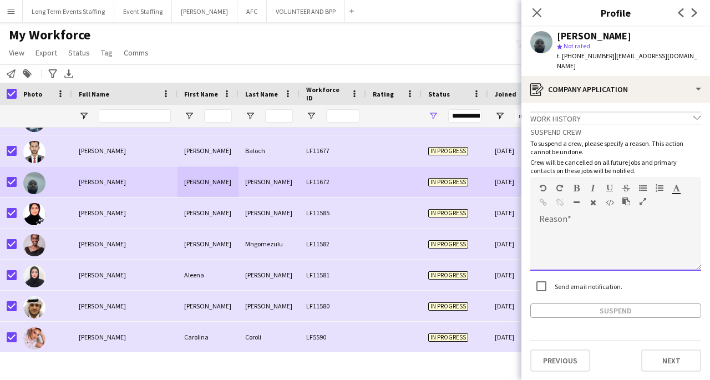
click at [604, 236] on div at bounding box center [615, 248] width 171 height 44
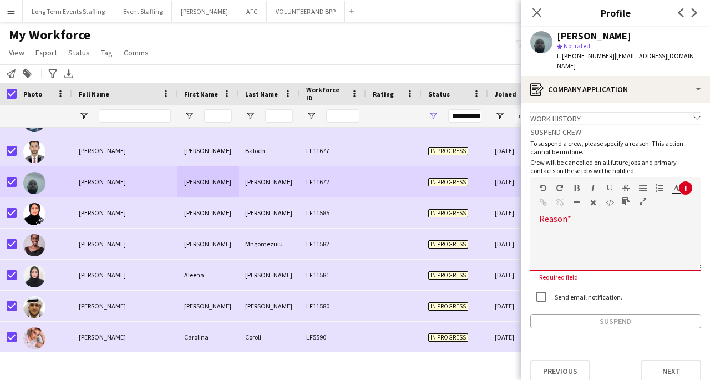
click at [583, 231] on div at bounding box center [615, 248] width 171 height 44
paste div
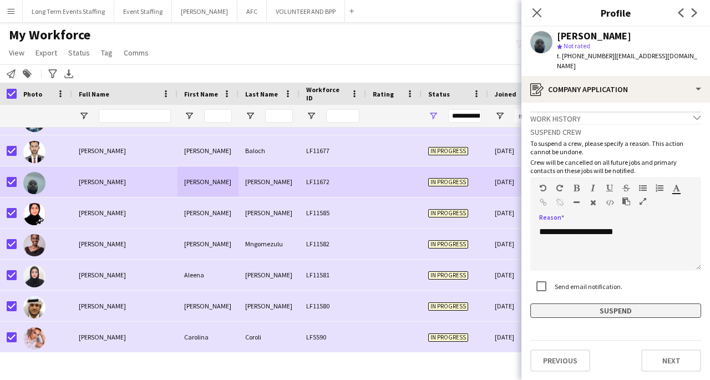
click at [649, 314] on button "Suspend" at bounding box center [615, 310] width 171 height 14
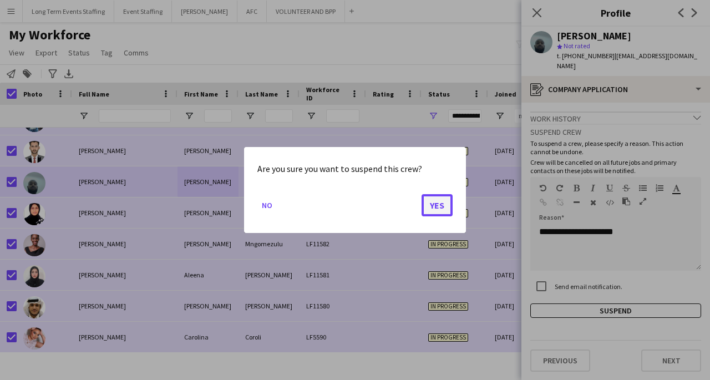
click at [443, 204] on button "Yes" at bounding box center [436, 205] width 31 height 22
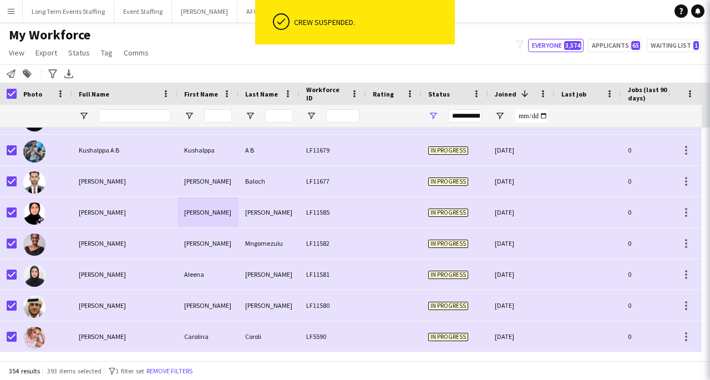
scroll to position [10769, 0]
click at [258, 164] on div "A B" at bounding box center [268, 150] width 61 height 31
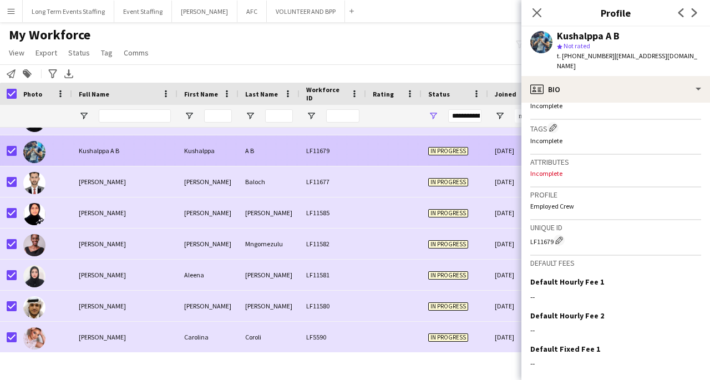
scroll to position [450, 0]
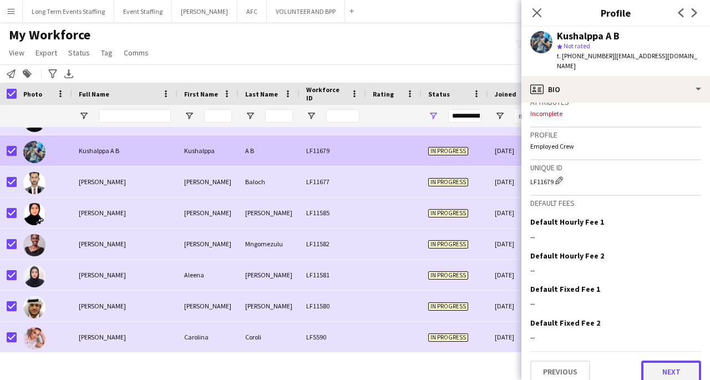
click at [671, 365] on button "Next" at bounding box center [671, 371] width 60 height 22
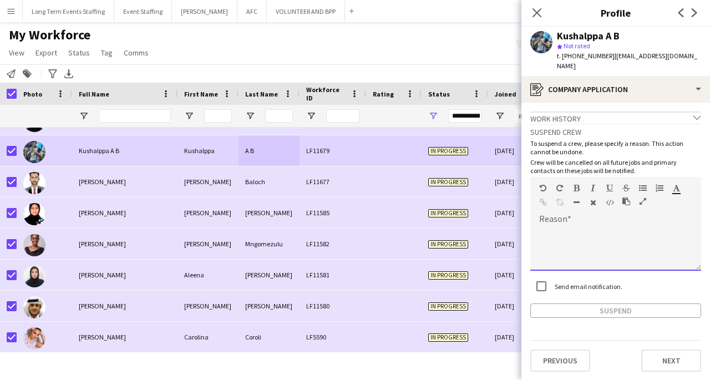
click at [587, 232] on div at bounding box center [615, 248] width 171 height 44
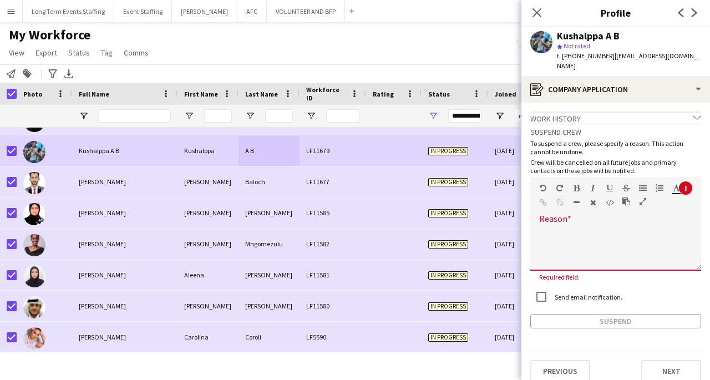
click at [588, 226] on div at bounding box center [615, 248] width 171 height 44
paste div
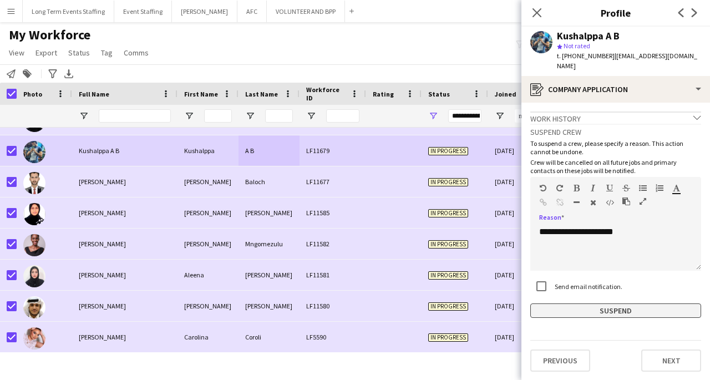
click at [653, 303] on button "Suspend" at bounding box center [615, 310] width 171 height 14
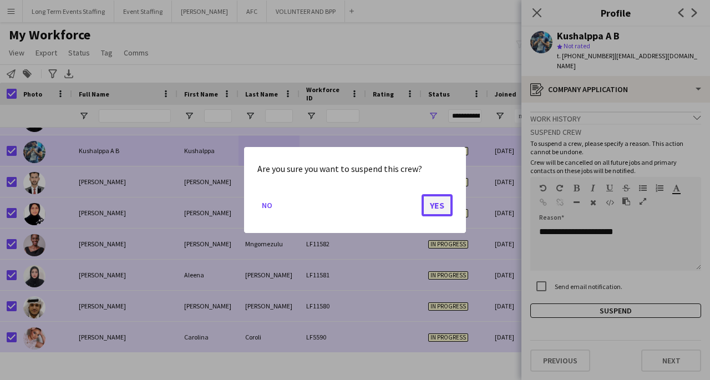
click at [432, 207] on button "Yes" at bounding box center [436, 205] width 31 height 22
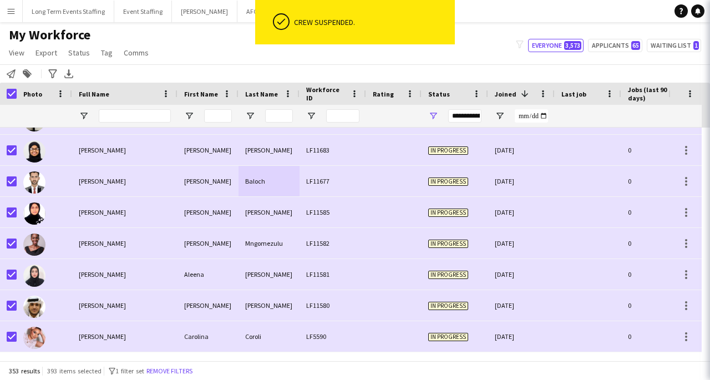
scroll to position [10738, 0]
click at [243, 176] on div "Baloch" at bounding box center [268, 181] width 61 height 31
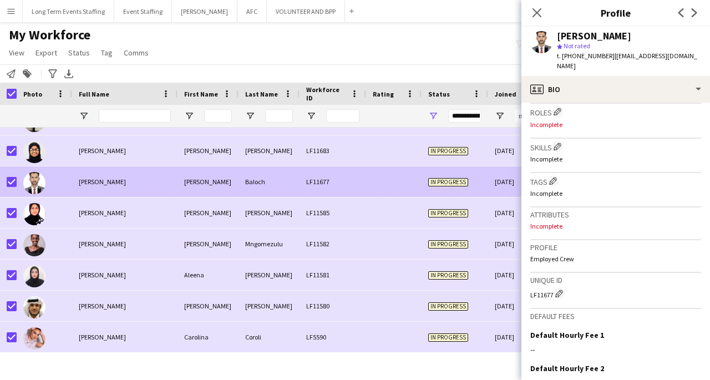
scroll to position [460, 0]
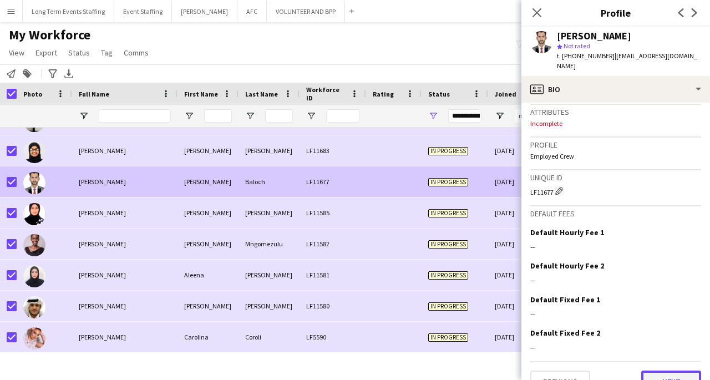
click at [676, 370] on button "Next" at bounding box center [671, 381] width 60 height 22
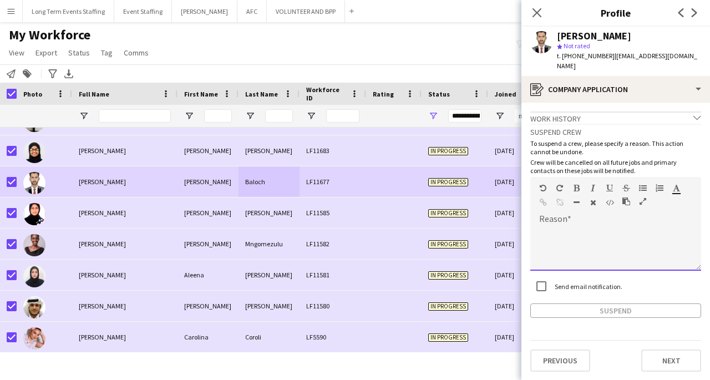
click at [613, 233] on div at bounding box center [615, 248] width 171 height 44
paste div
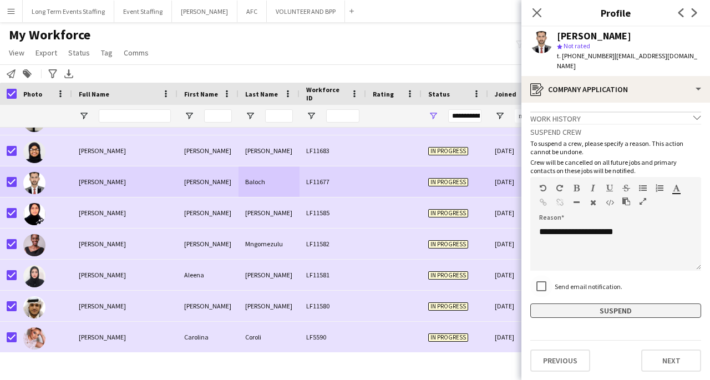
click at [586, 303] on button "Suspend" at bounding box center [615, 310] width 171 height 14
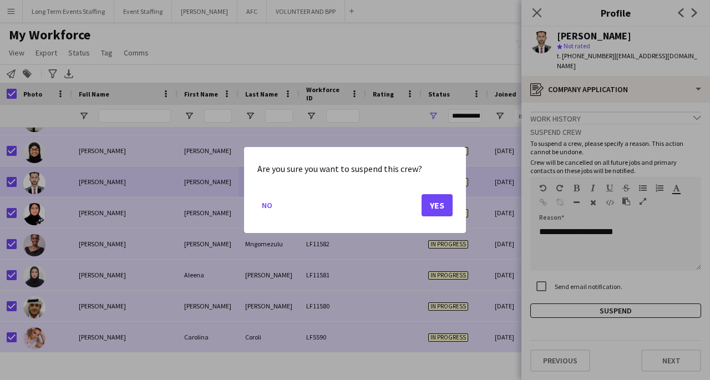
click at [410, 197] on mat-dialog-actions "No Yes" at bounding box center [354, 209] width 195 height 47
click at [448, 211] on button "Yes" at bounding box center [436, 205] width 31 height 22
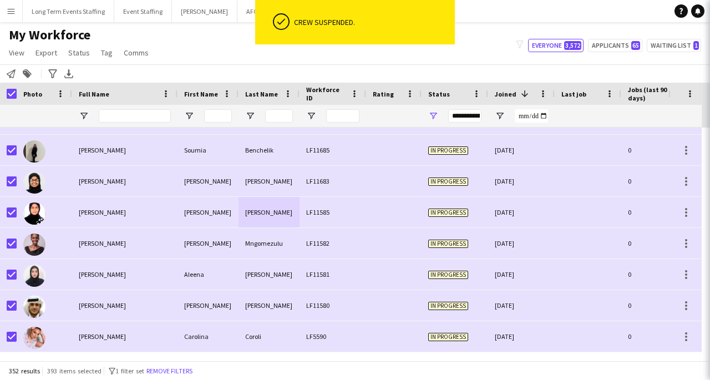
click at [273, 205] on div "Baloch" at bounding box center [268, 212] width 61 height 31
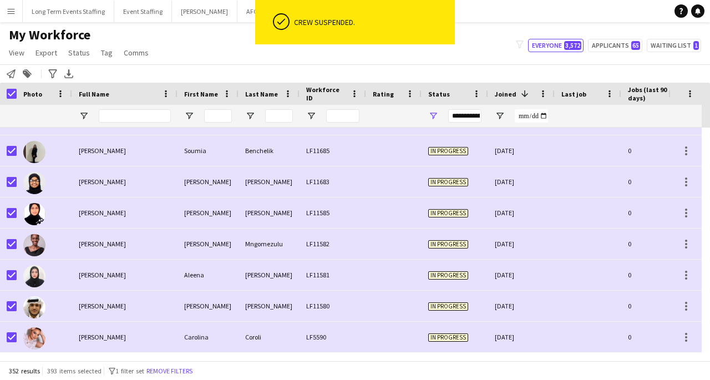
click at [306, 206] on div "LF11585" at bounding box center [332, 212] width 67 height 31
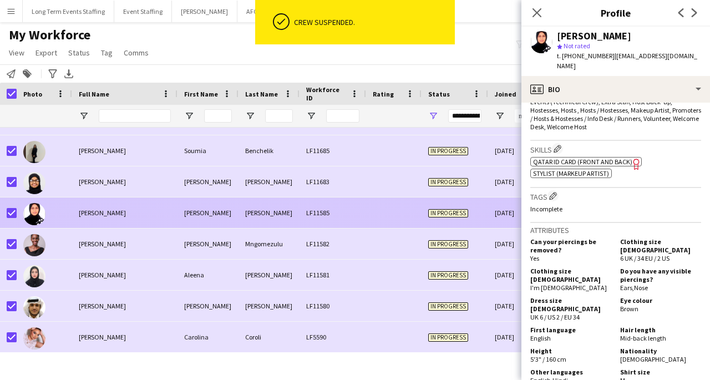
scroll to position [671, 0]
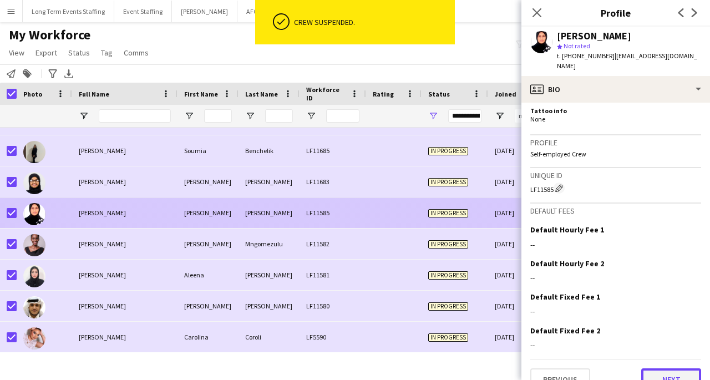
click at [665, 368] on button "Next" at bounding box center [671, 379] width 60 height 22
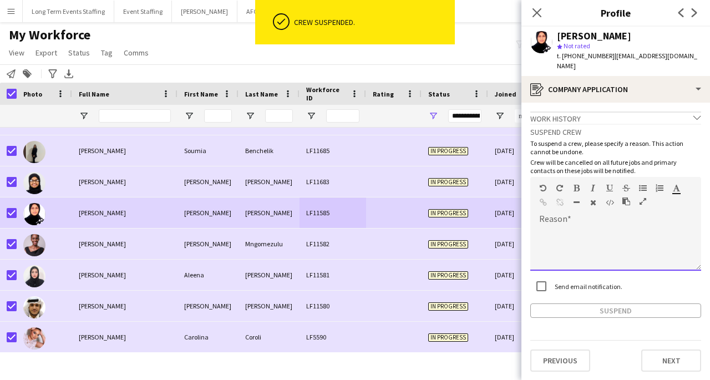
click at [588, 226] on div at bounding box center [615, 248] width 171 height 44
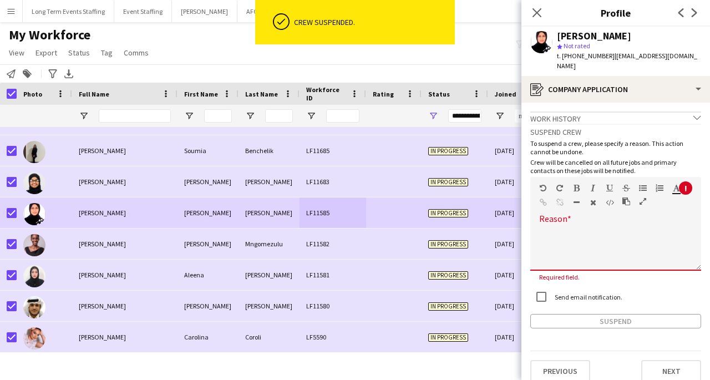
click at [576, 226] on div at bounding box center [615, 248] width 171 height 44
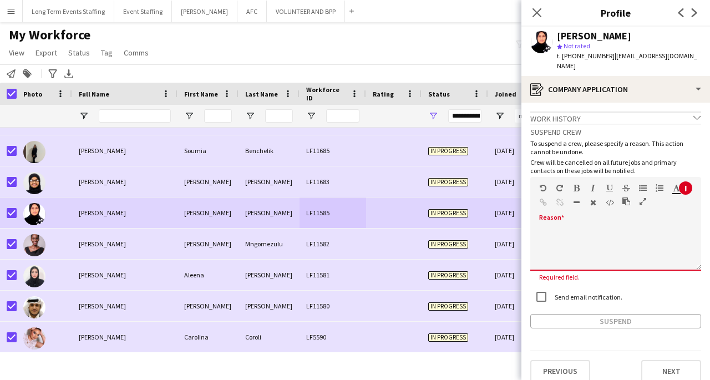
paste div
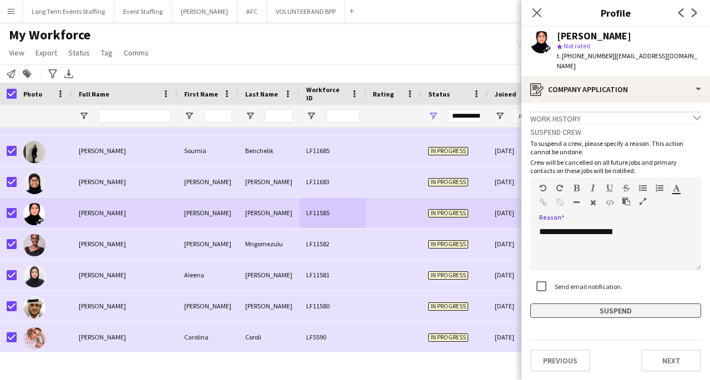
click at [652, 303] on button "Suspend" at bounding box center [615, 310] width 171 height 14
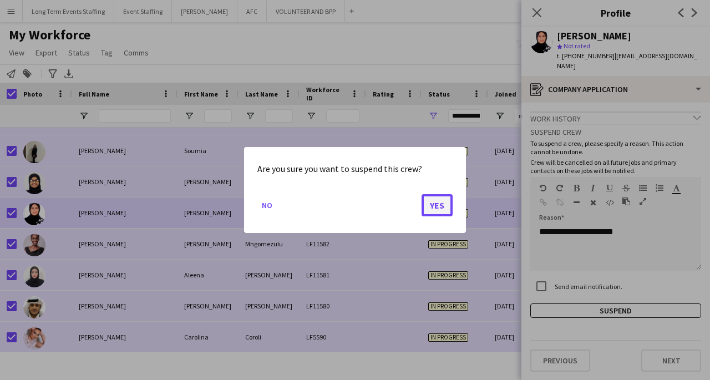
click at [440, 209] on button "Yes" at bounding box center [436, 205] width 31 height 22
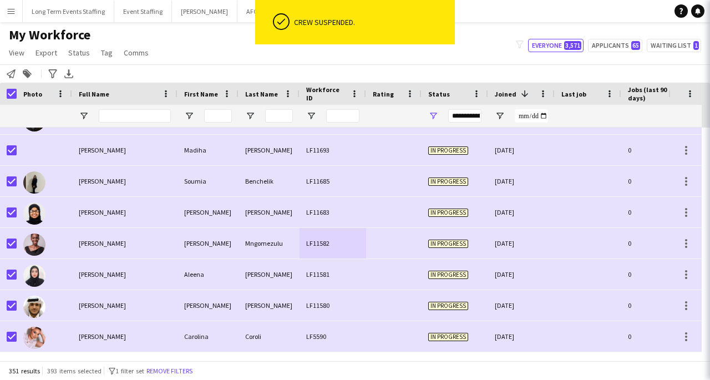
scroll to position [10676, 0]
click at [309, 191] on div "LF11685" at bounding box center [332, 181] width 67 height 31
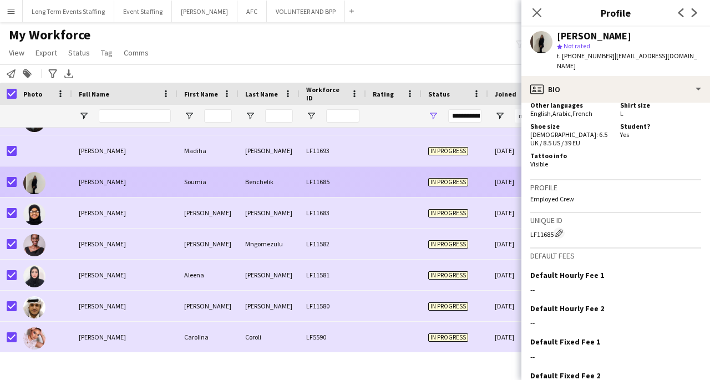
scroll to position [633, 0]
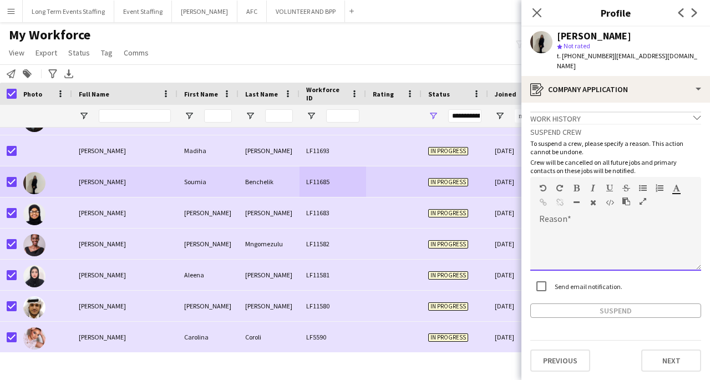
click at [601, 226] on div at bounding box center [615, 248] width 171 height 44
paste div
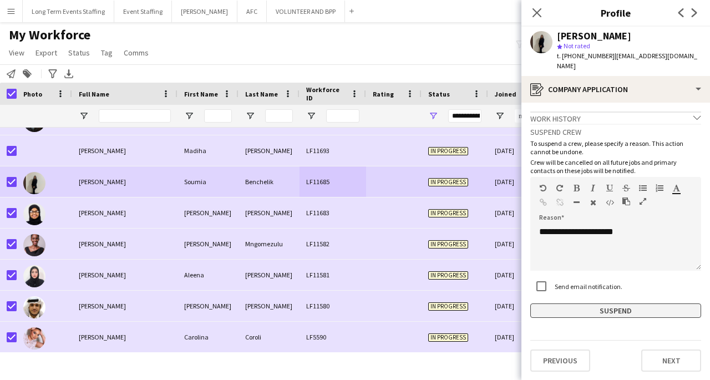
click at [630, 303] on button "Suspend" at bounding box center [615, 310] width 171 height 14
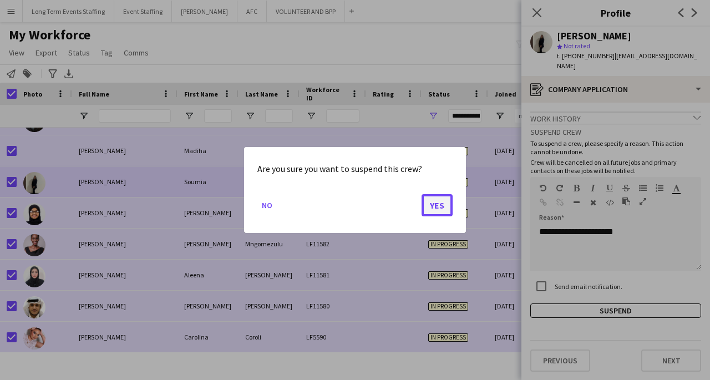
click at [441, 210] on button "Yes" at bounding box center [436, 205] width 31 height 22
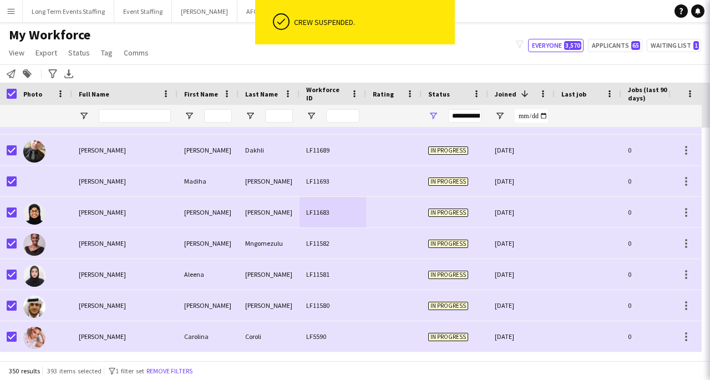
scroll to position [10645, 0]
click at [255, 151] on div "Dakhli" at bounding box center [268, 150] width 61 height 31
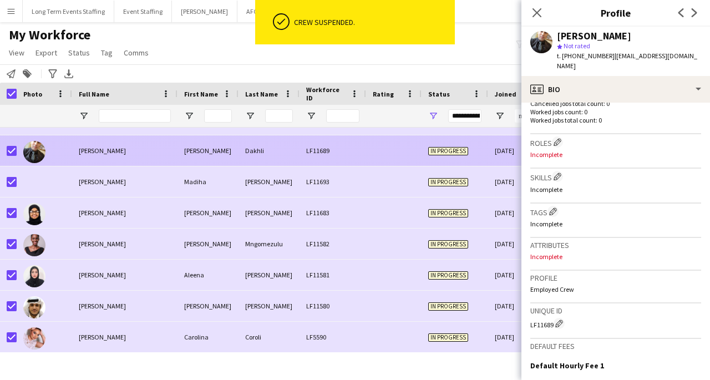
scroll to position [450, 0]
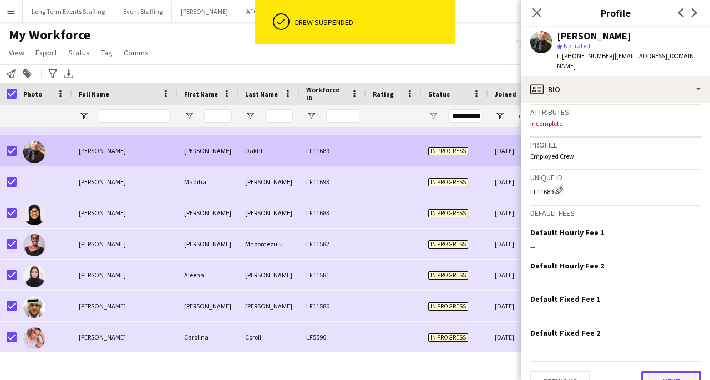
click at [658, 370] on button "Next" at bounding box center [671, 381] width 60 height 22
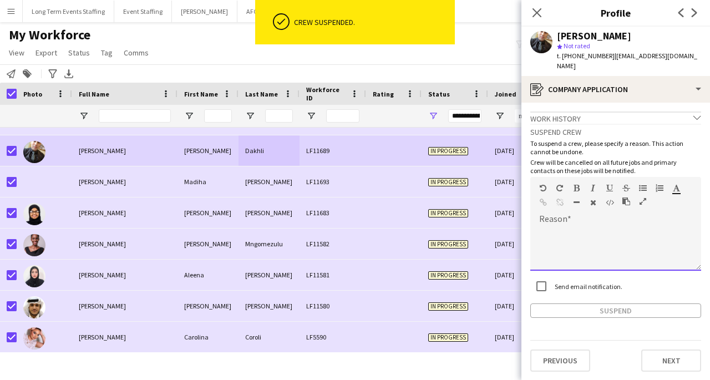
click at [592, 226] on div at bounding box center [615, 248] width 171 height 44
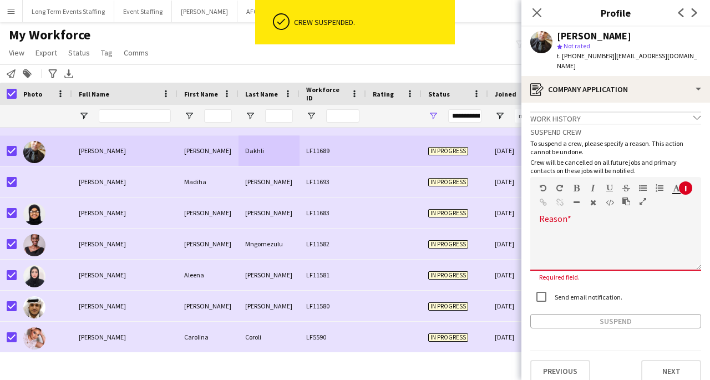
click at [577, 226] on div at bounding box center [615, 248] width 171 height 44
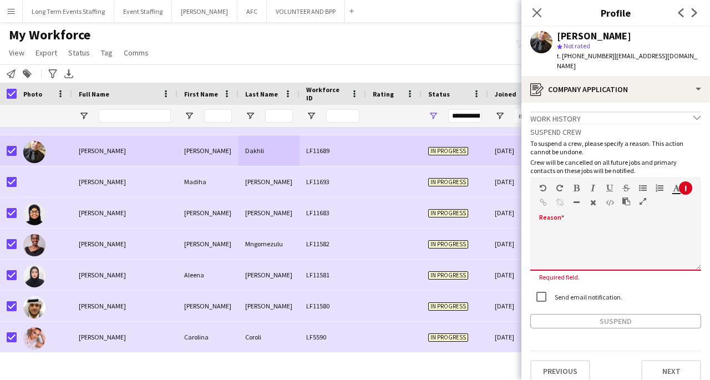
paste div
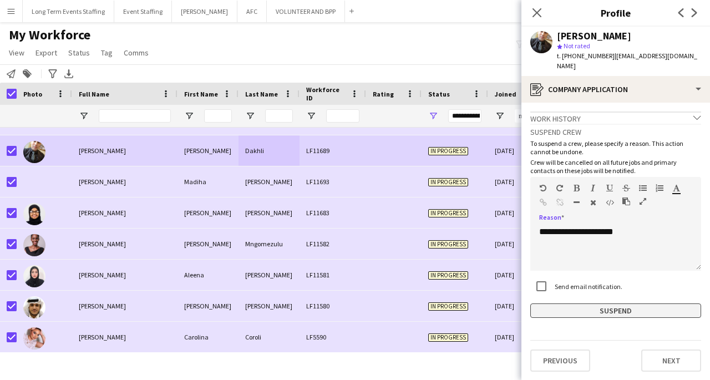
click at [657, 303] on button "Suspend" at bounding box center [615, 310] width 171 height 14
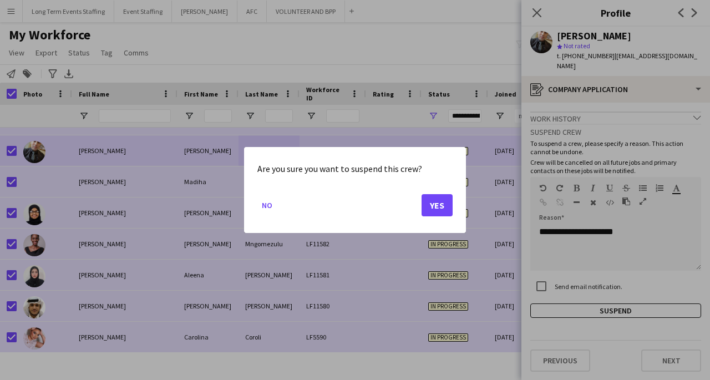
click at [440, 207] on button "Yes" at bounding box center [436, 205] width 31 height 22
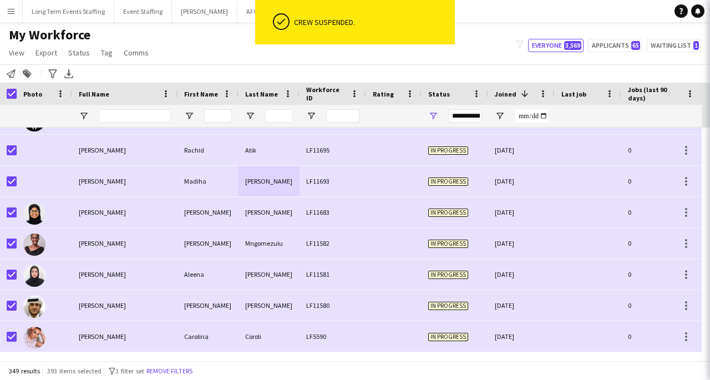
scroll to position [10614, 0]
click at [337, 190] on div "LF11693" at bounding box center [332, 181] width 67 height 31
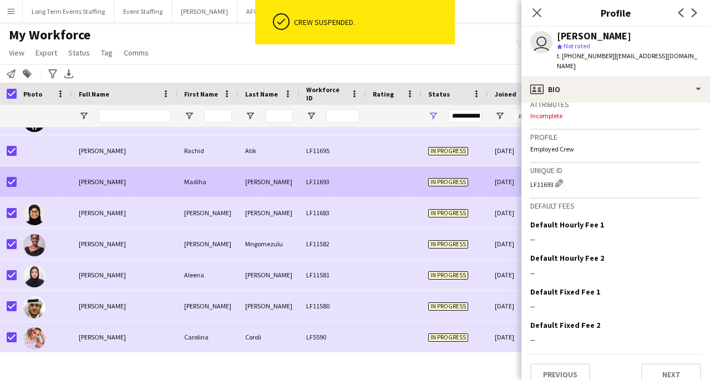
scroll to position [452, 0]
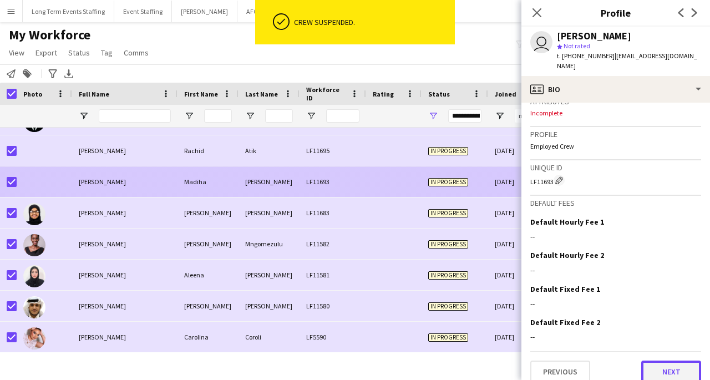
click at [663, 369] on button "Next" at bounding box center [671, 371] width 60 height 22
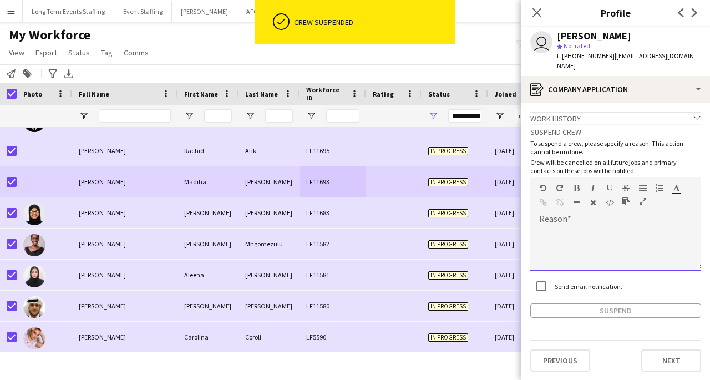
click at [618, 226] on div at bounding box center [615, 248] width 171 height 44
paste div
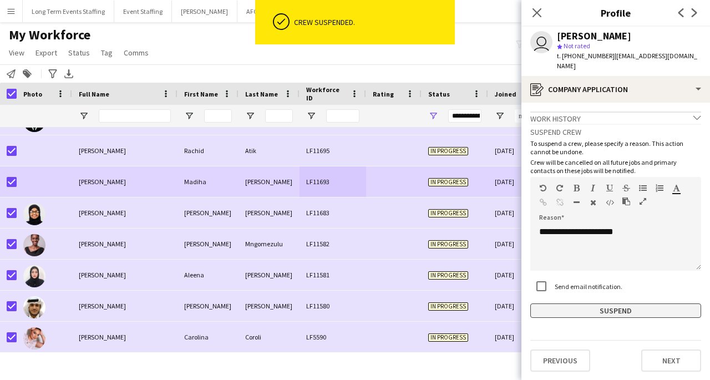
click at [616, 303] on button "Suspend" at bounding box center [615, 310] width 171 height 14
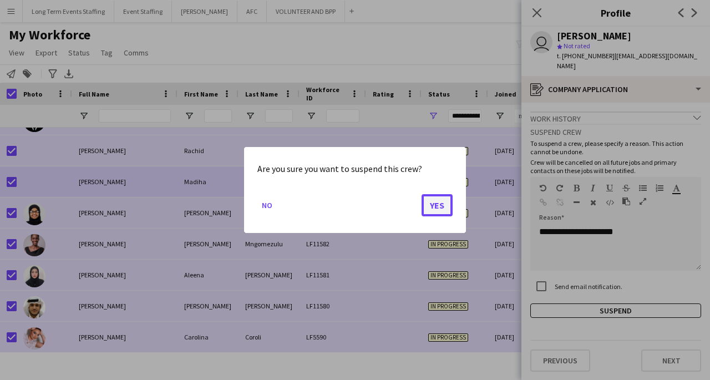
click at [433, 206] on button "Yes" at bounding box center [436, 205] width 31 height 22
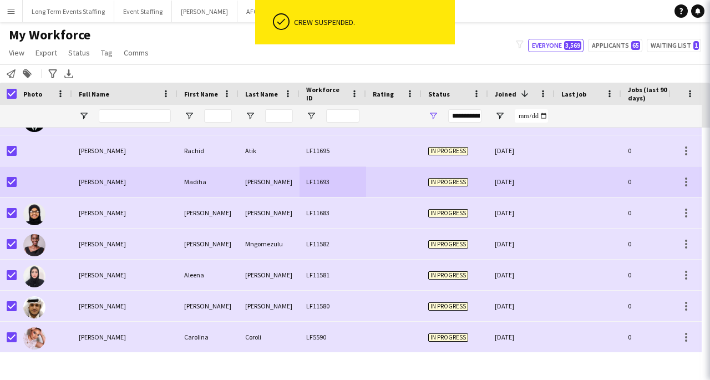
click at [284, 197] on div "[PERSON_NAME]" at bounding box center [268, 181] width 61 height 31
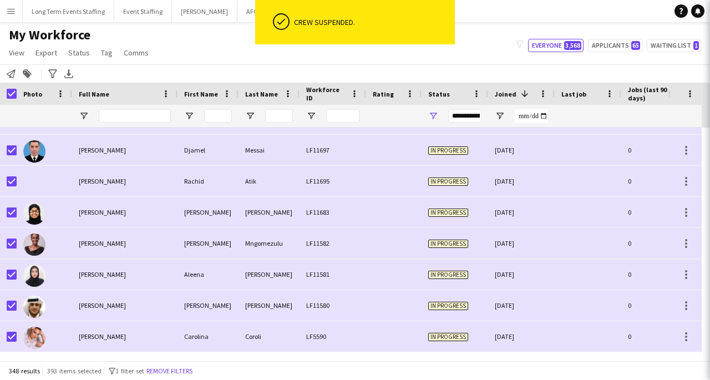
scroll to position [10583, 0]
click at [591, 241] on div at bounding box center [588, 243] width 67 height 31
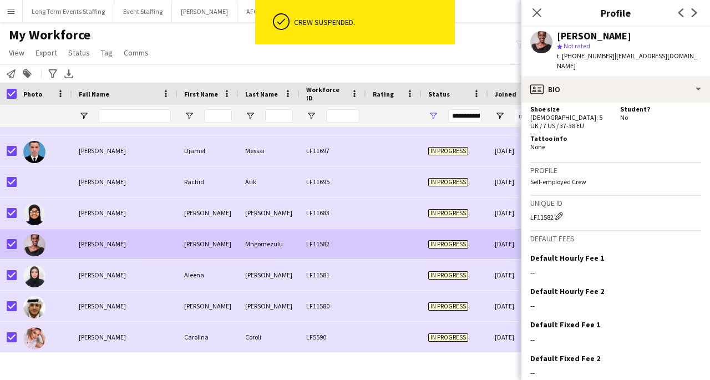
scroll to position [633, 0]
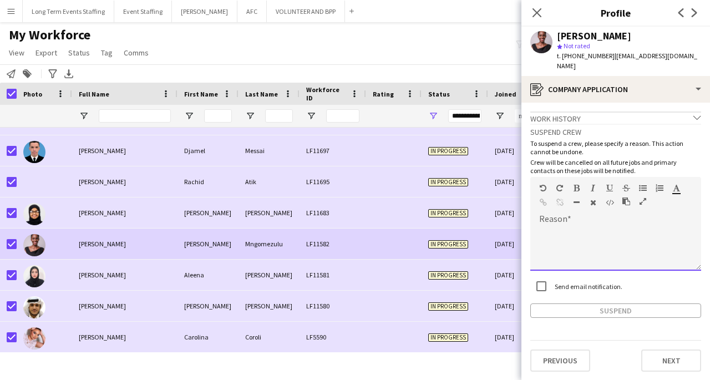
click at [584, 226] on div at bounding box center [615, 248] width 171 height 44
paste div
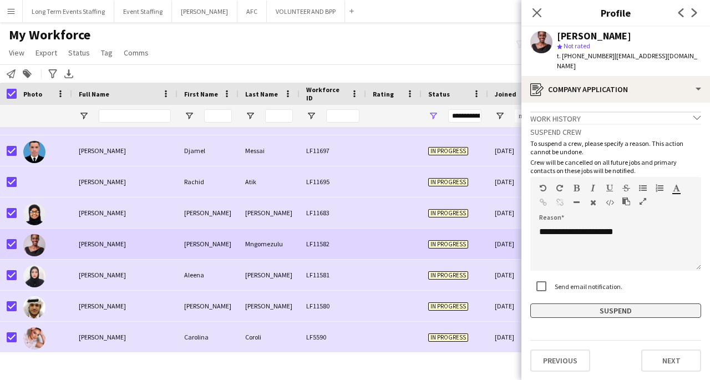
click at [657, 303] on button "Suspend" at bounding box center [615, 310] width 171 height 14
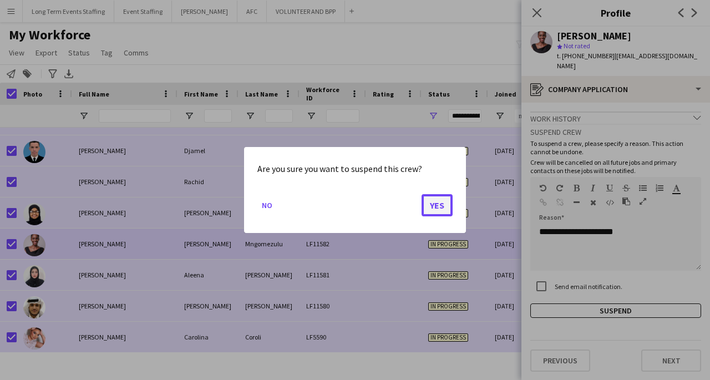
click at [445, 212] on button "Yes" at bounding box center [436, 205] width 31 height 22
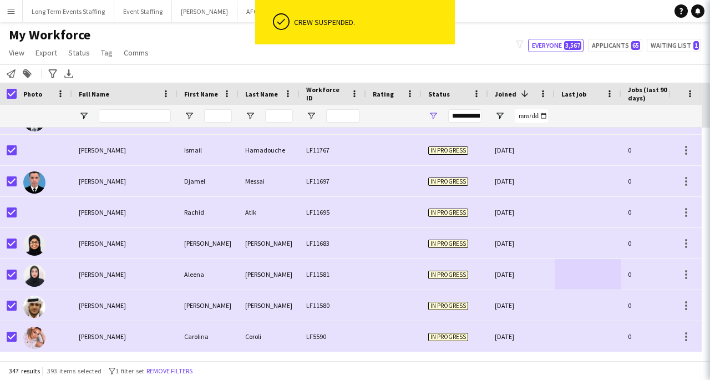
scroll to position [10552, 0]
click at [348, 167] on div "LF11697" at bounding box center [332, 181] width 67 height 31
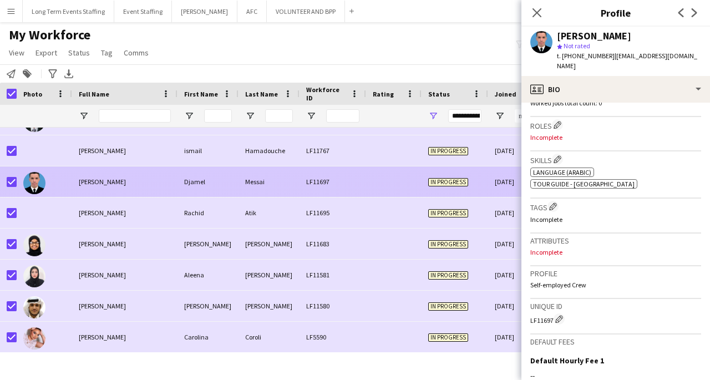
scroll to position [463, 0]
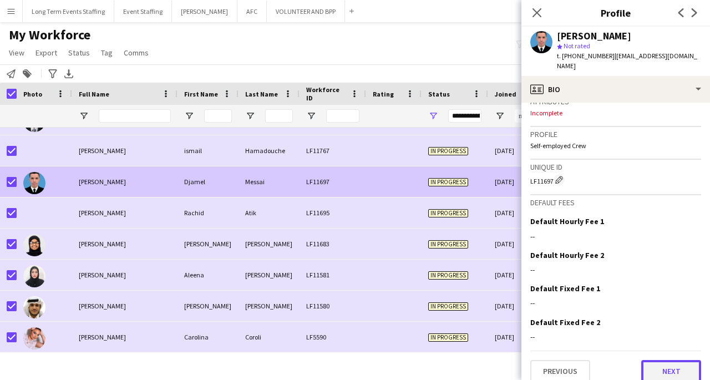
click at [675, 360] on button "Next" at bounding box center [671, 371] width 60 height 22
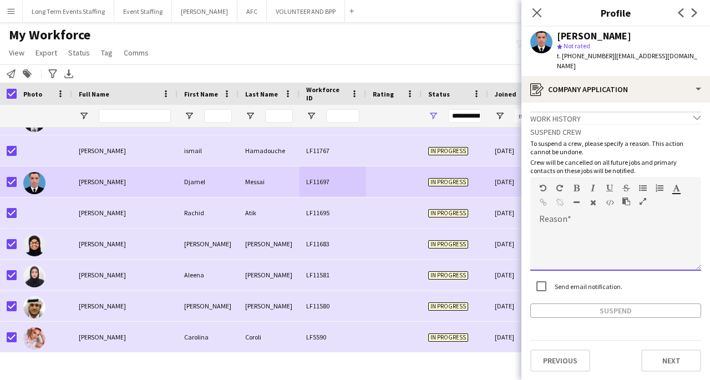
click at [621, 226] on div at bounding box center [615, 248] width 171 height 44
paste div
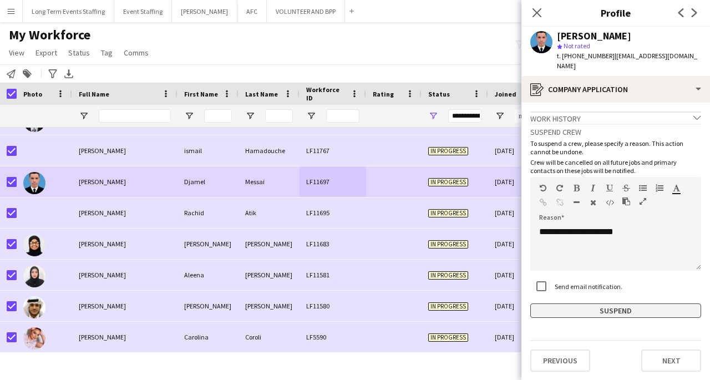
click at [637, 304] on button "Suspend" at bounding box center [615, 310] width 171 height 14
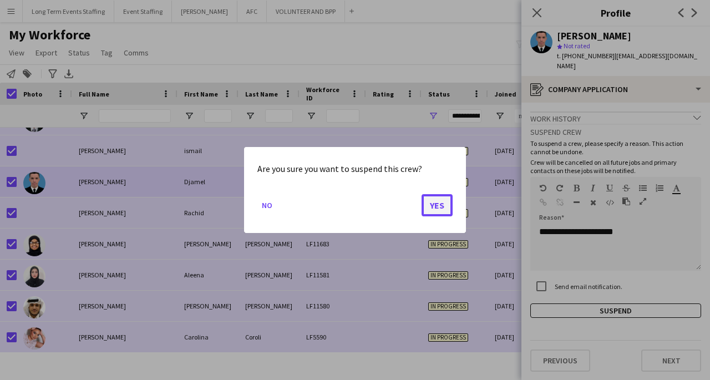
click at [441, 202] on button "Yes" at bounding box center [436, 205] width 31 height 22
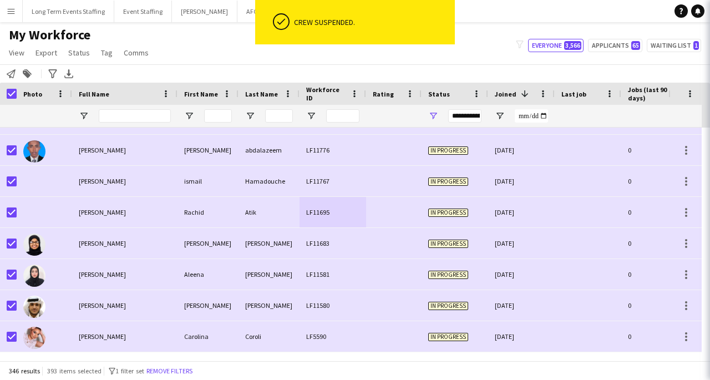
scroll to position [10520, 0]
click at [289, 156] on div "abdalazeem" at bounding box center [268, 150] width 61 height 31
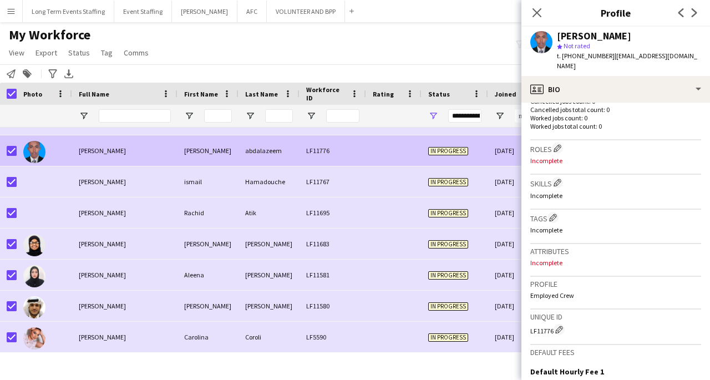
scroll to position [450, 0]
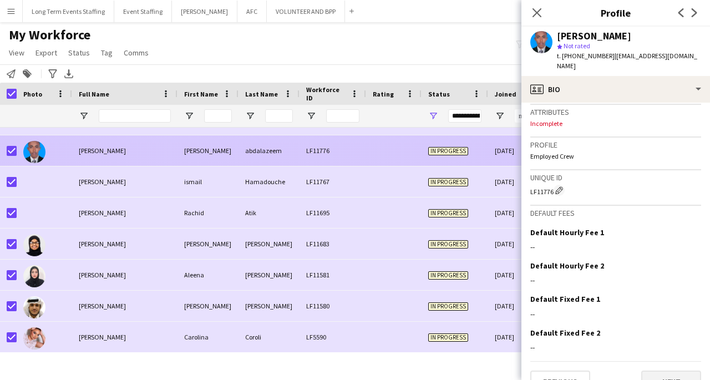
click at [679, 370] on button "Next" at bounding box center [671, 381] width 60 height 22
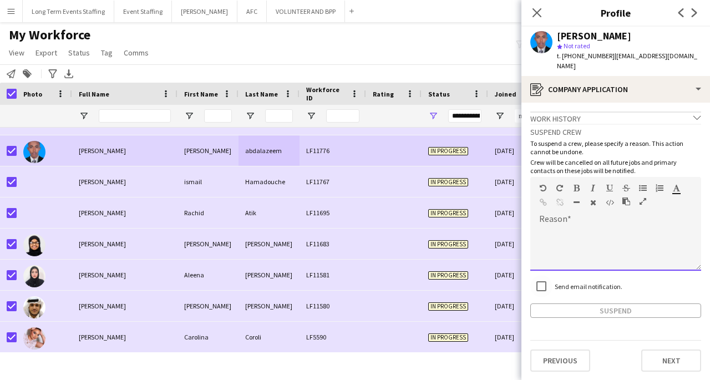
click at [607, 226] on div at bounding box center [615, 248] width 171 height 44
paste div
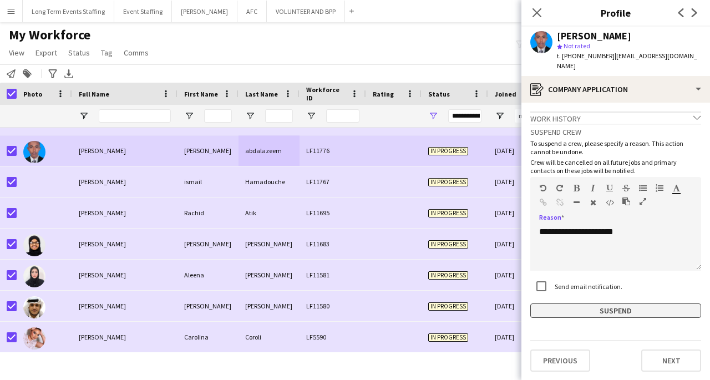
click at [659, 303] on button "Suspend" at bounding box center [615, 310] width 171 height 14
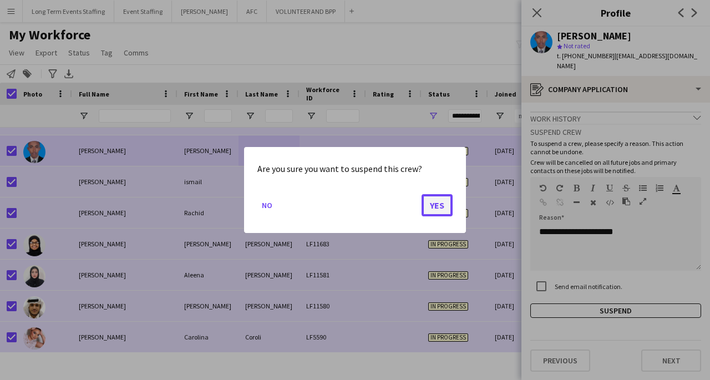
click at [438, 203] on button "Yes" at bounding box center [436, 205] width 31 height 22
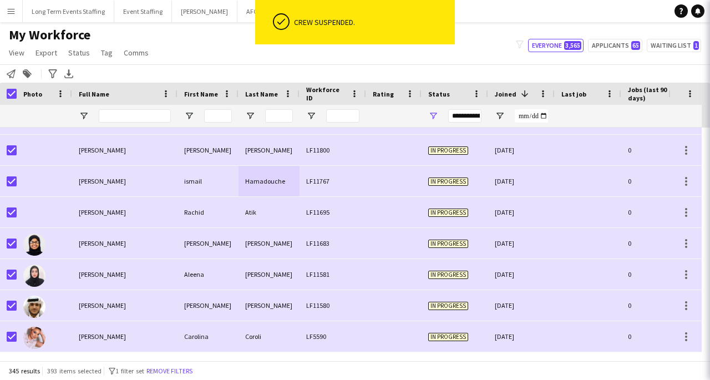
scroll to position [10489, 0]
click at [148, 180] on div "[PERSON_NAME]" at bounding box center [124, 181] width 105 height 31
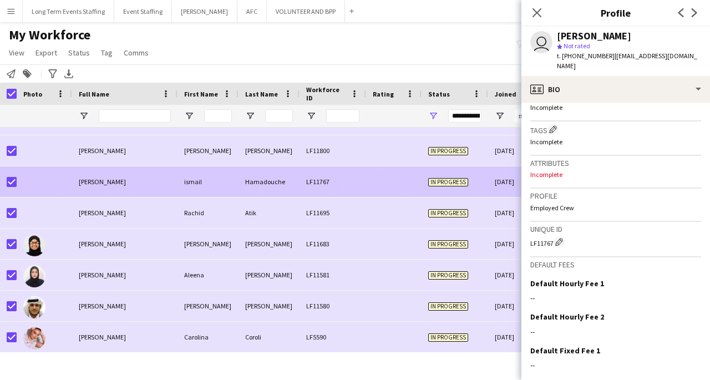
scroll to position [462, 0]
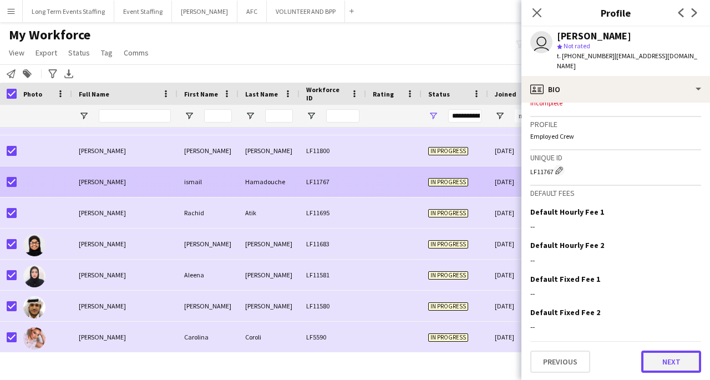
click at [666, 358] on button "Next" at bounding box center [671, 361] width 60 height 22
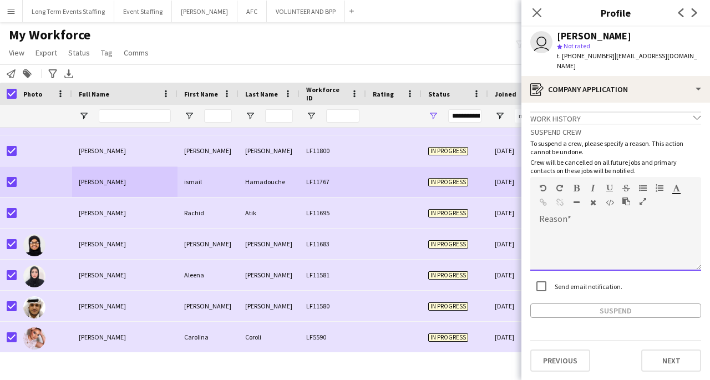
click at [599, 237] on div at bounding box center [615, 248] width 171 height 44
paste div
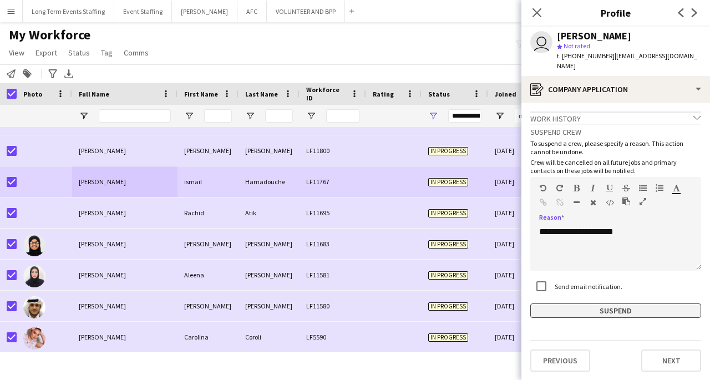
click at [654, 315] on button "Suspend" at bounding box center [615, 310] width 171 height 14
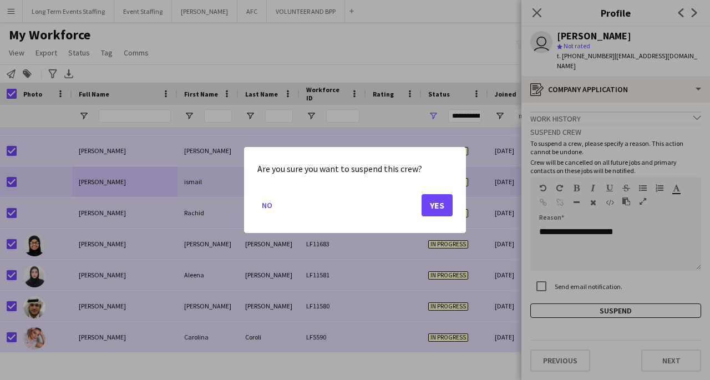
click at [437, 204] on button "Yes" at bounding box center [436, 205] width 31 height 22
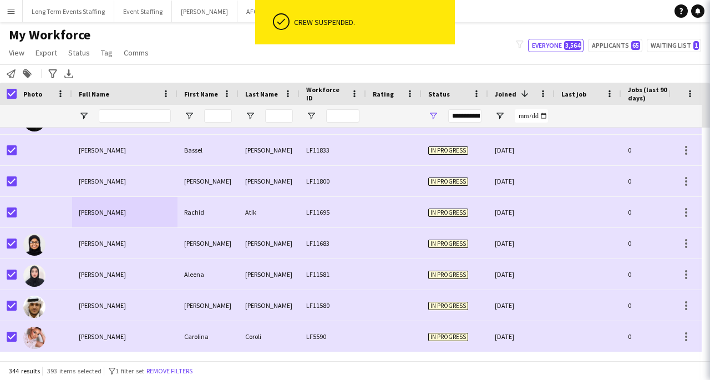
scroll to position [10458, 0]
click at [195, 163] on div "Bassel" at bounding box center [207, 150] width 61 height 31
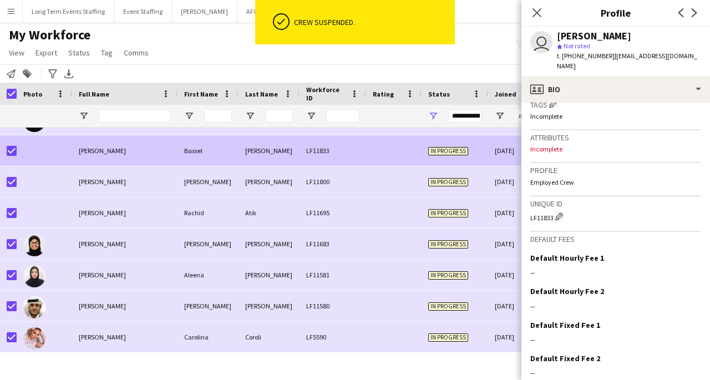
scroll to position [452, 0]
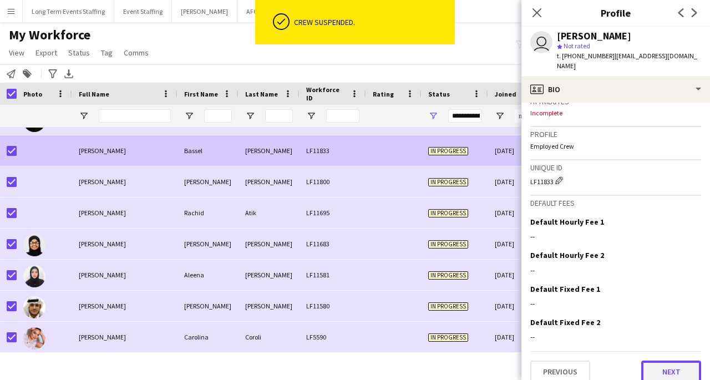
click at [669, 368] on button "Next" at bounding box center [671, 371] width 60 height 22
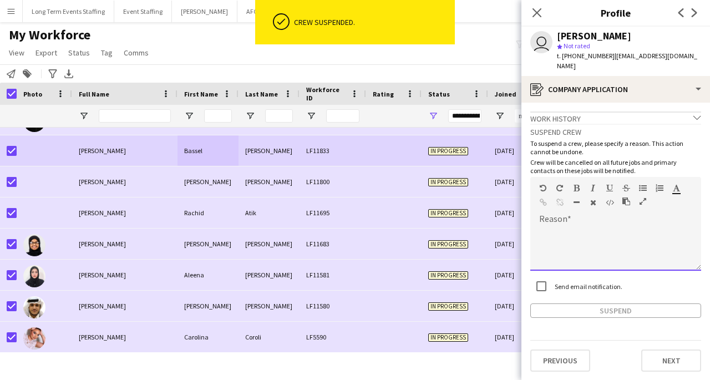
click at [605, 226] on div at bounding box center [615, 248] width 171 height 44
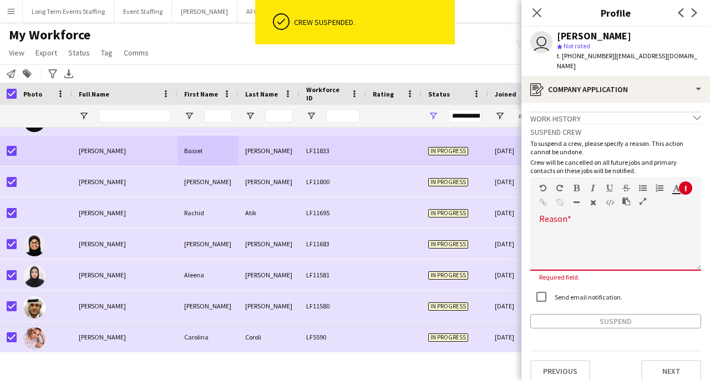
click at [578, 226] on div at bounding box center [615, 248] width 171 height 44
paste div
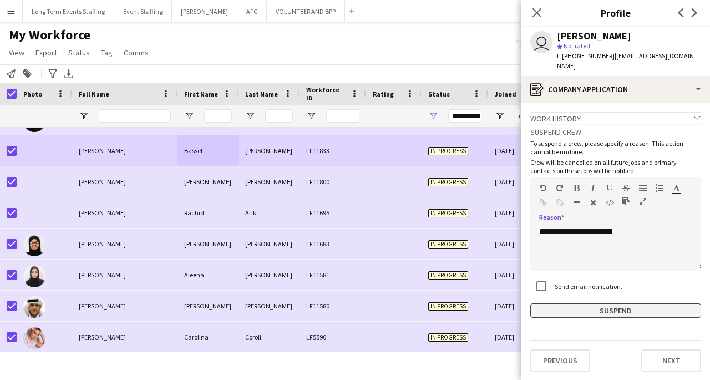
click at [640, 303] on button "Suspend" at bounding box center [615, 310] width 171 height 14
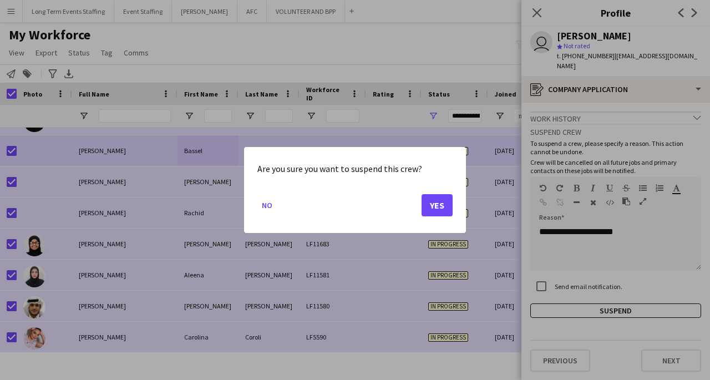
click at [439, 209] on button "Yes" at bounding box center [436, 205] width 31 height 22
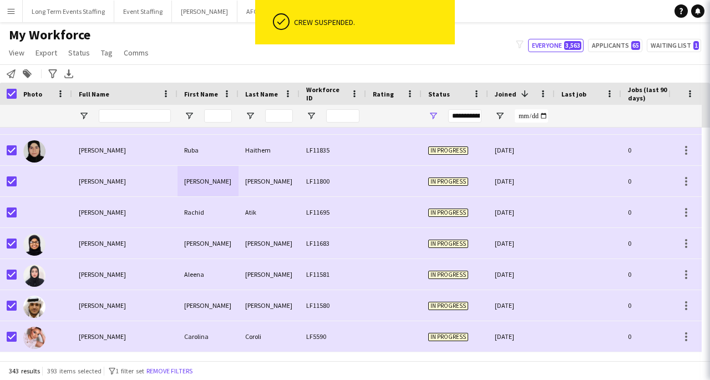
scroll to position [10427, 0]
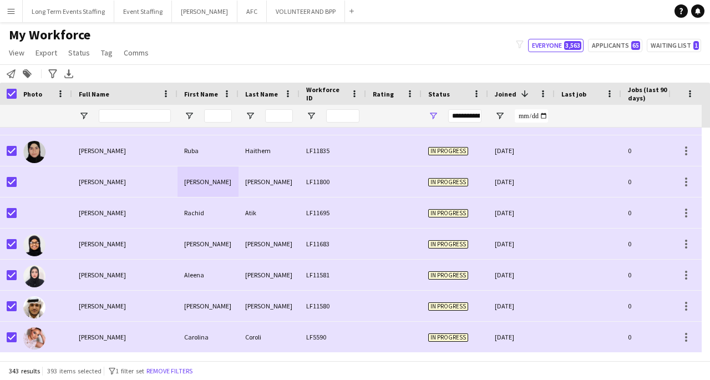
click at [167, 160] on div "[PERSON_NAME]" at bounding box center [124, 150] width 105 height 31
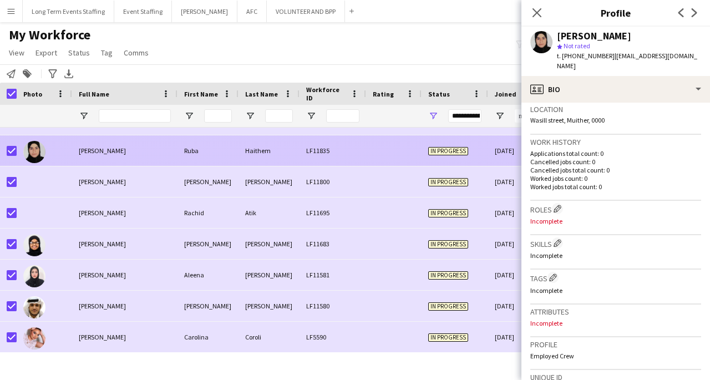
scroll to position [450, 0]
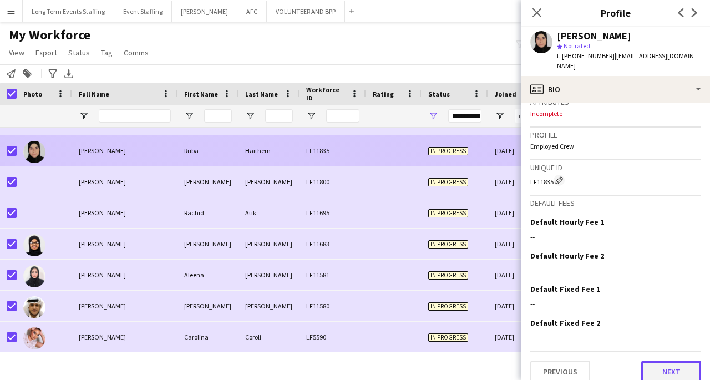
click at [672, 360] on button "Next" at bounding box center [671, 371] width 60 height 22
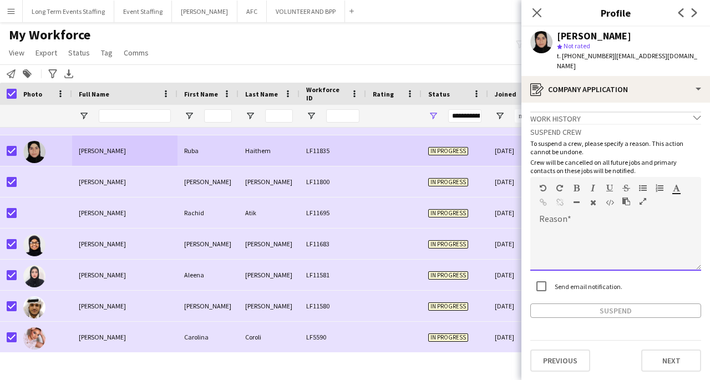
click at [595, 226] on div at bounding box center [615, 248] width 171 height 44
paste div
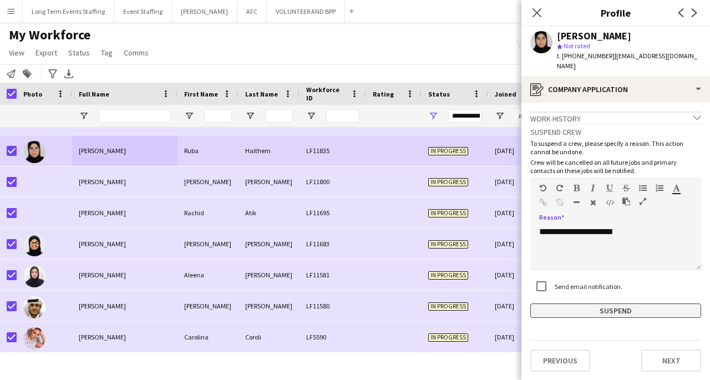
click at [643, 303] on button "Suspend" at bounding box center [615, 310] width 171 height 14
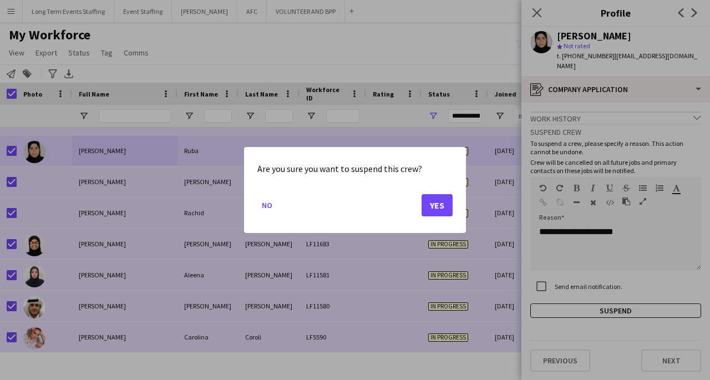
click at [435, 197] on button "Yes" at bounding box center [436, 205] width 31 height 22
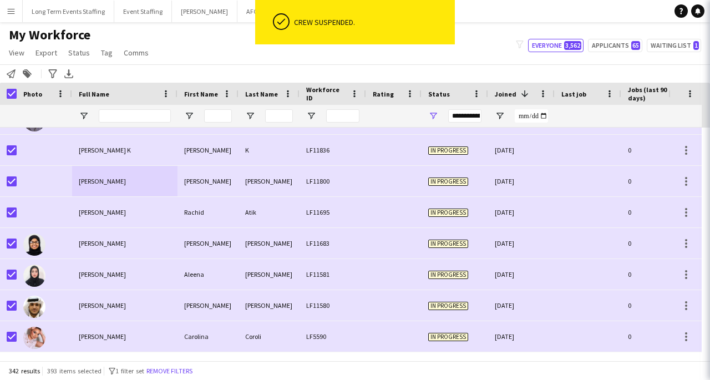
scroll to position [10396, 0]
